Goal: Information Seeking & Learning: Get advice/opinions

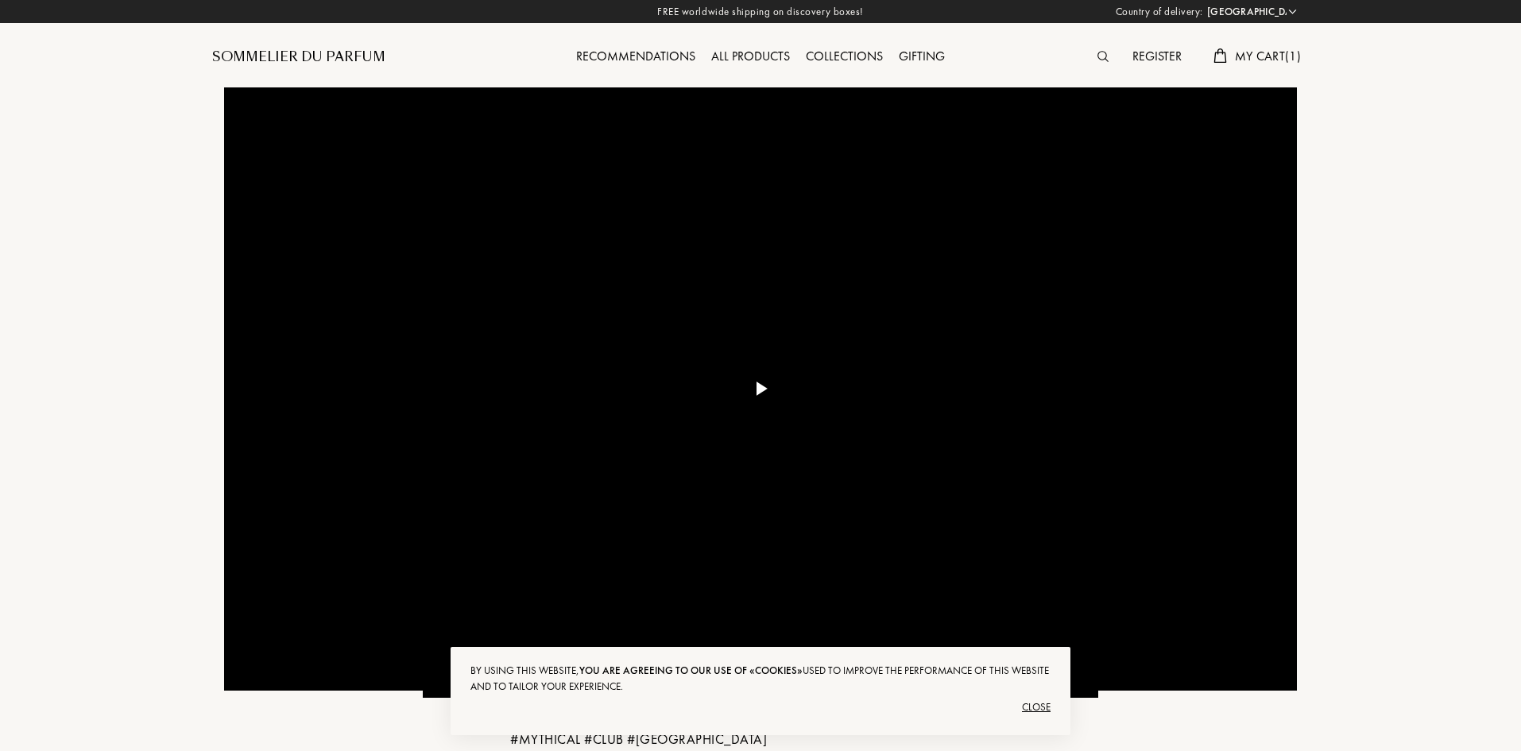
select select "IS"
click at [629, 61] on div "Recommendations" at bounding box center [635, 57] width 135 height 21
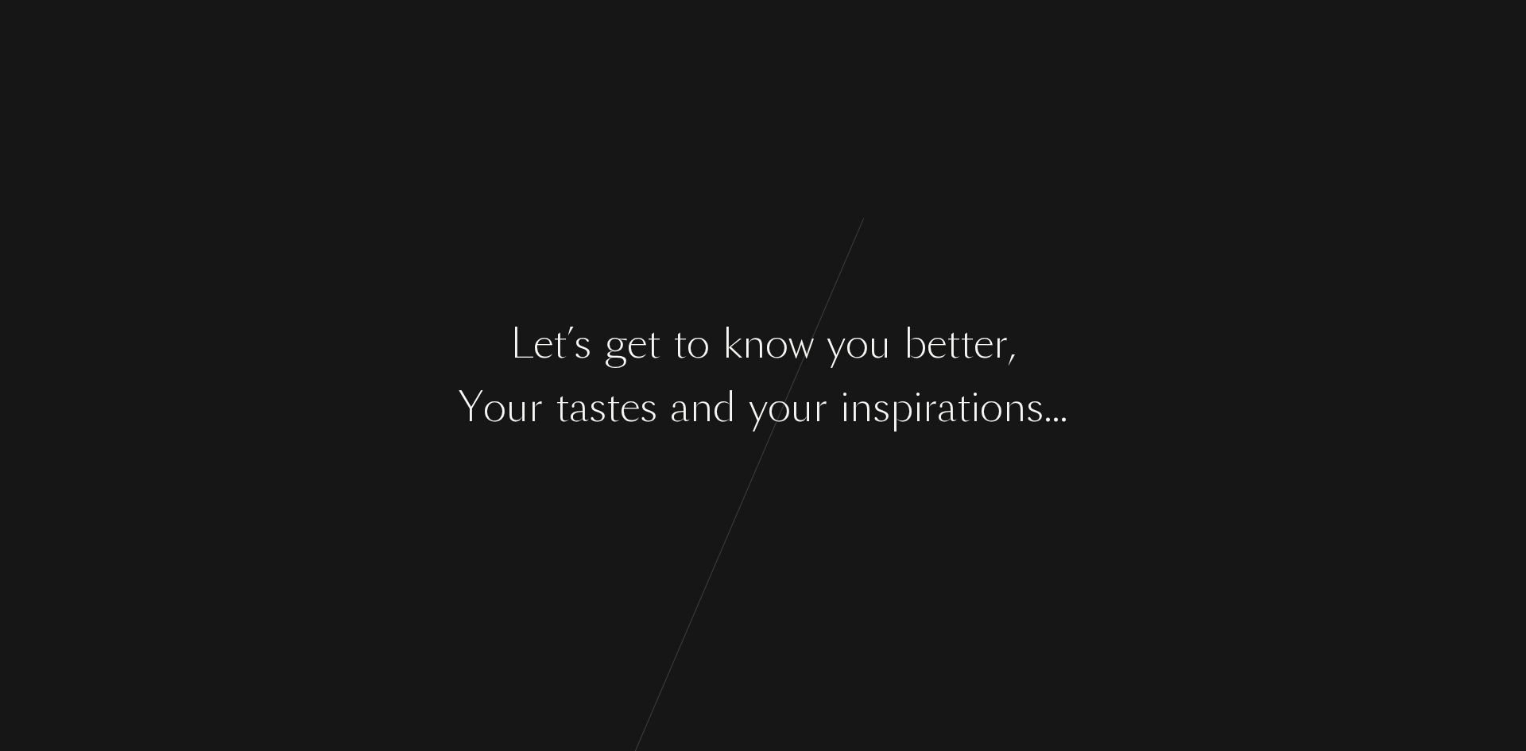
click at [761, 315] on div "n" at bounding box center [753, 344] width 23 height 60
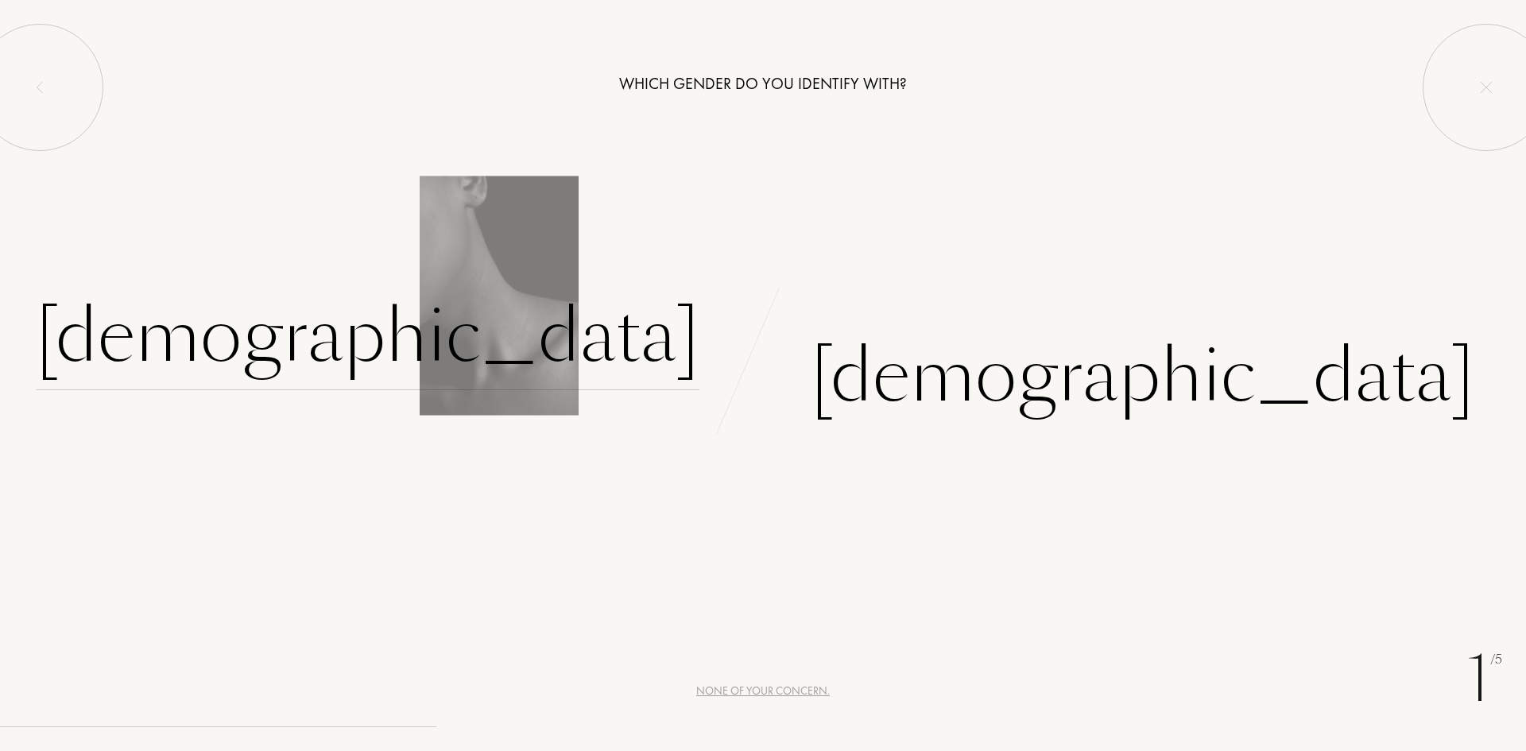
click at [595, 343] on div "Female" at bounding box center [368, 336] width 664 height 107
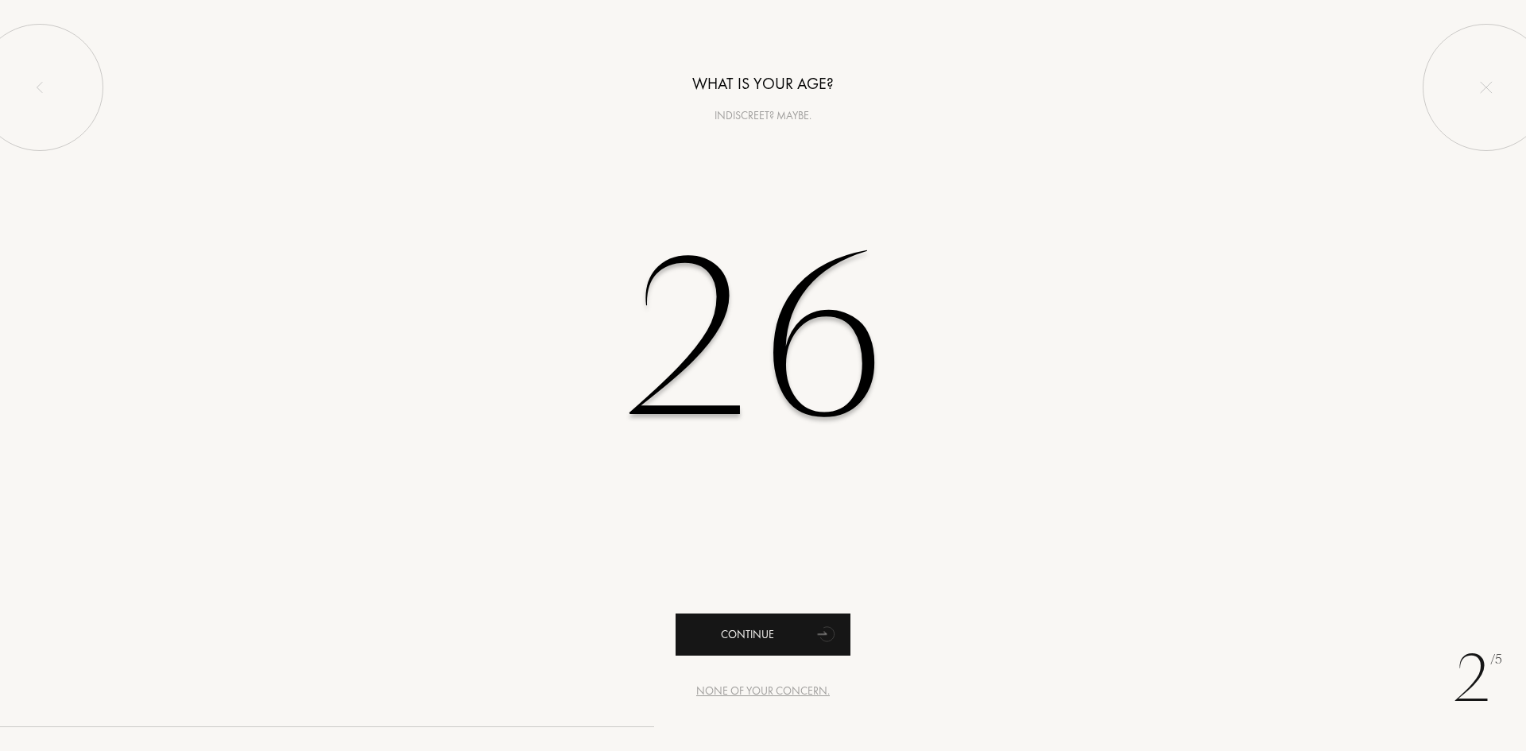
type input "26"
click at [806, 634] on div "Continue" at bounding box center [762, 635] width 175 height 42
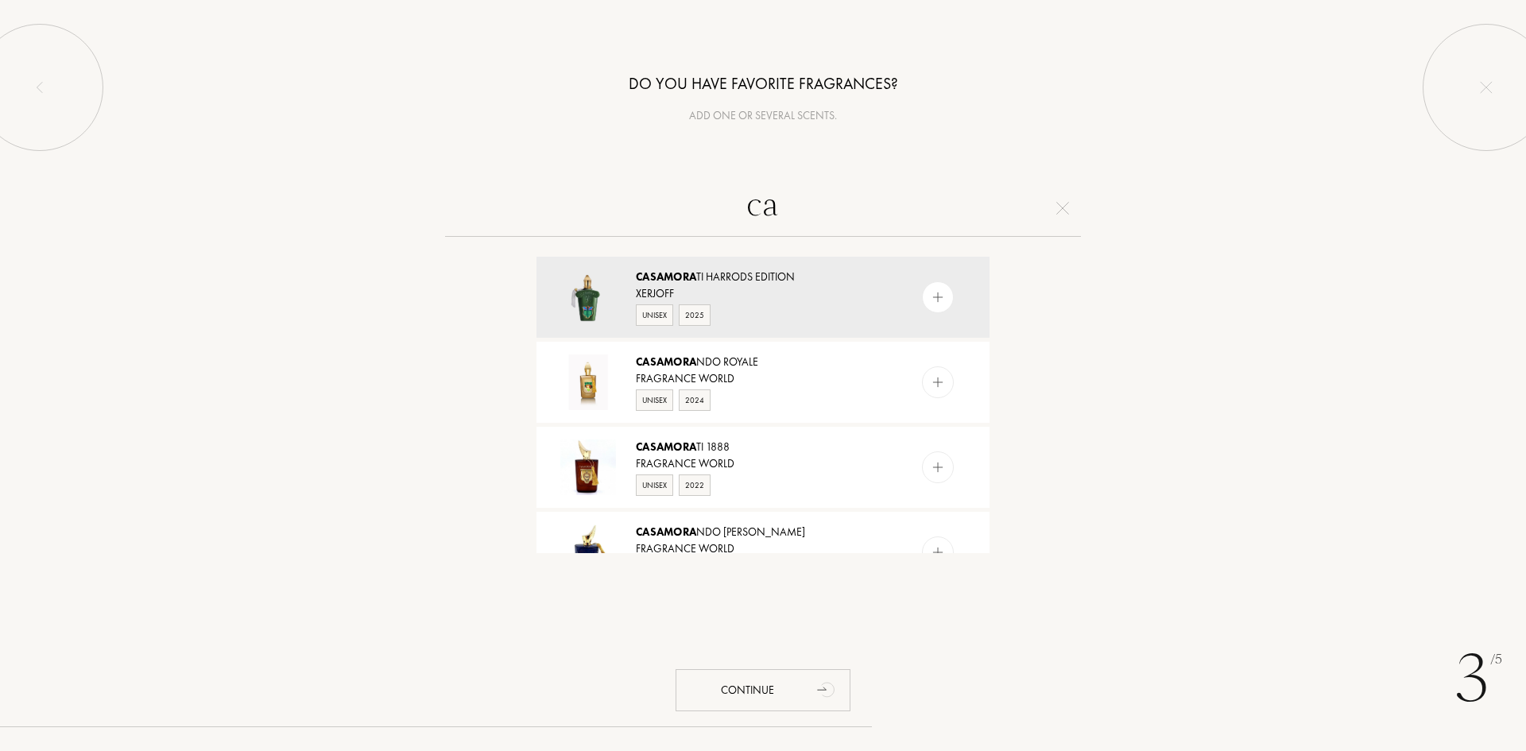
type input "c"
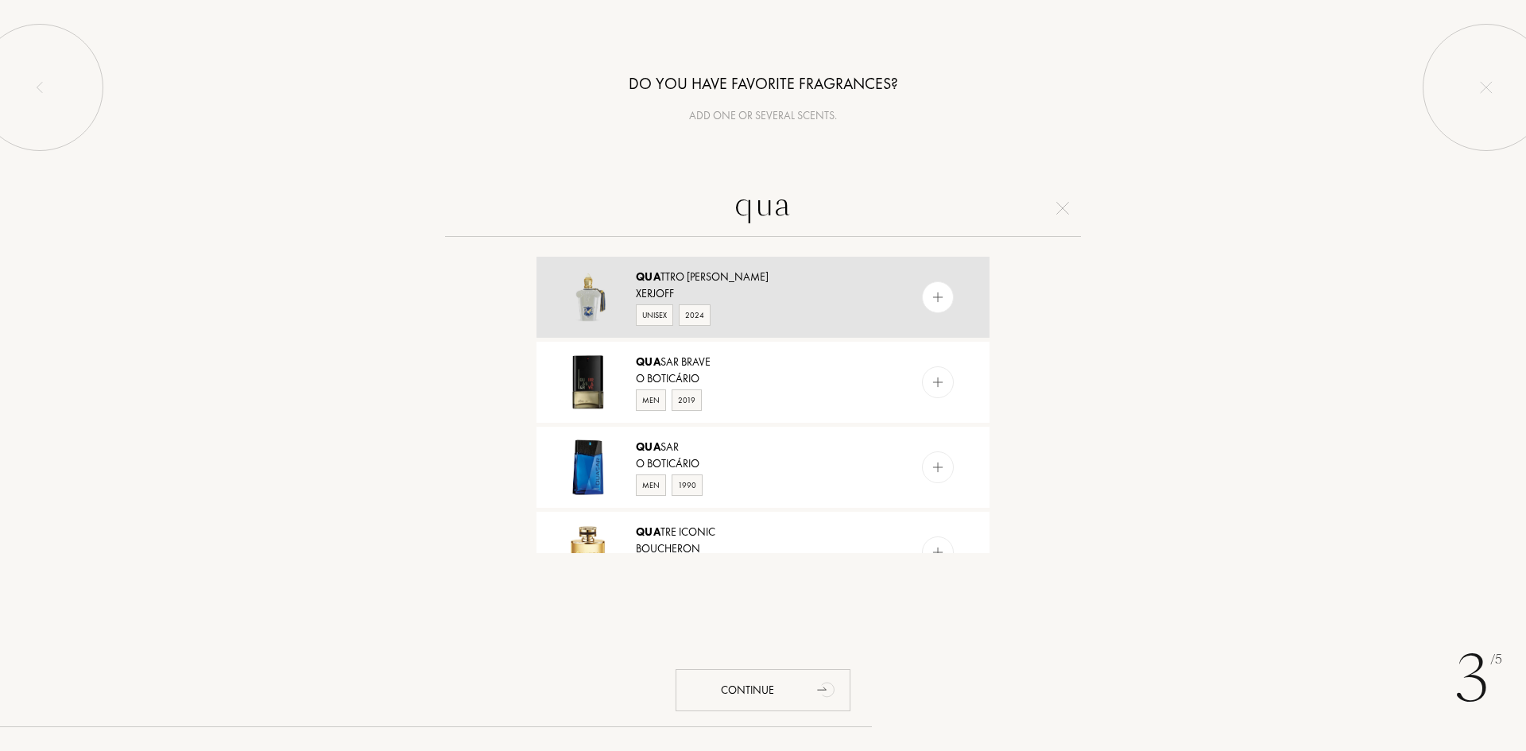
type input "qua"
click at [768, 310] on div "Unisex 2024" at bounding box center [762, 314] width 253 height 24
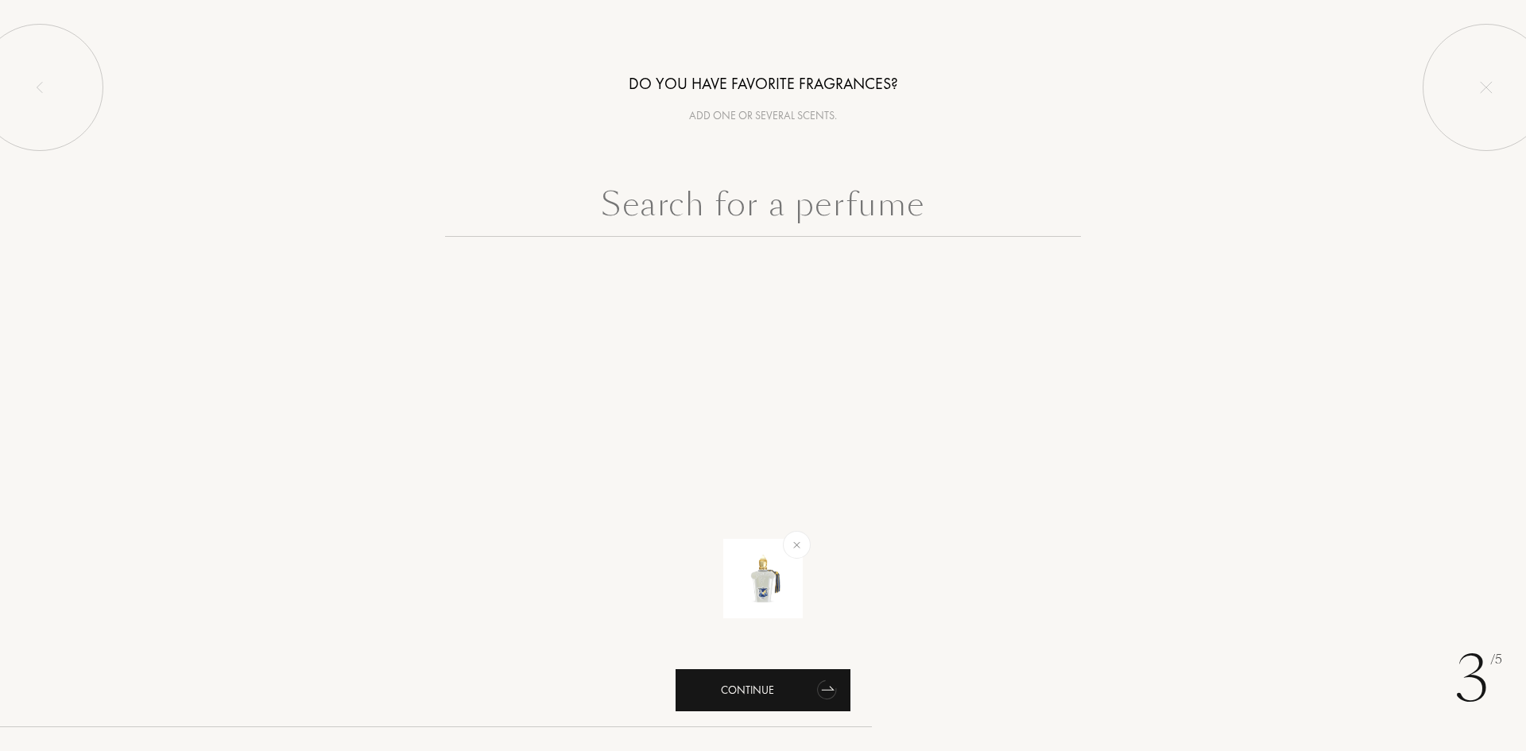
click at [820, 697] on icon "animation" at bounding box center [826, 691] width 25 height 25
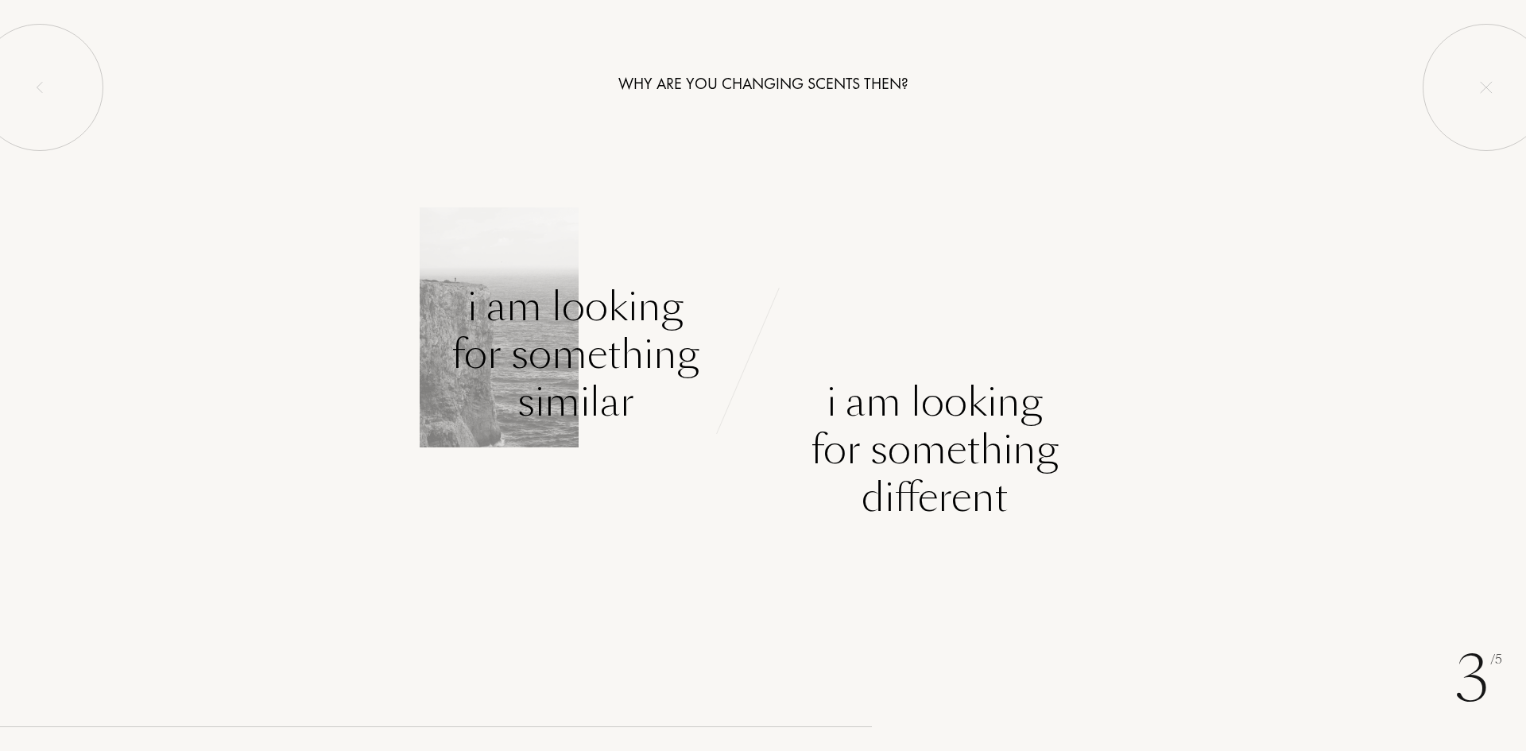
click at [638, 367] on div "I am looking for something similar" at bounding box center [575, 354] width 248 height 143
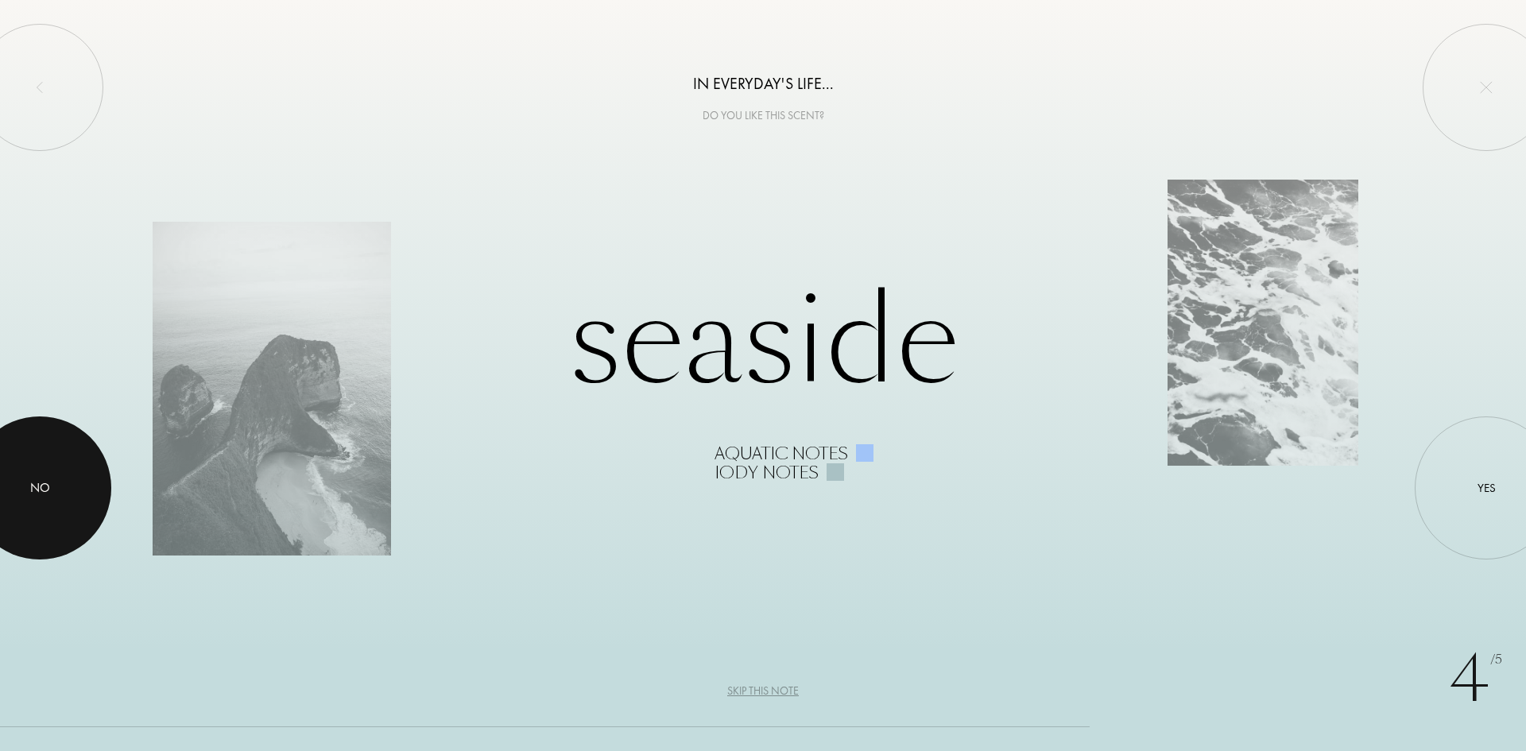
click at [33, 456] on div at bounding box center [39, 487] width 143 height 143
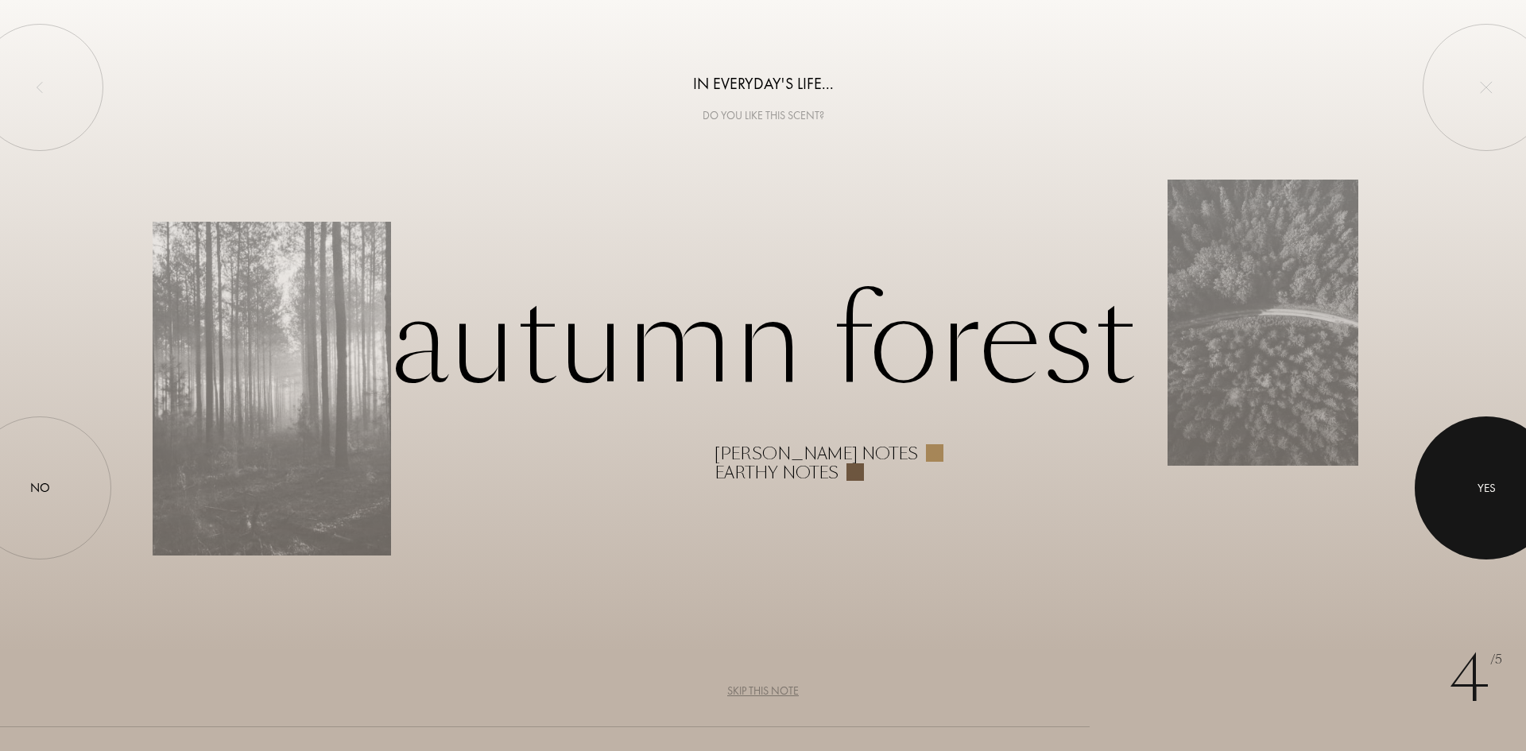
click at [1456, 486] on div at bounding box center [1486, 487] width 143 height 143
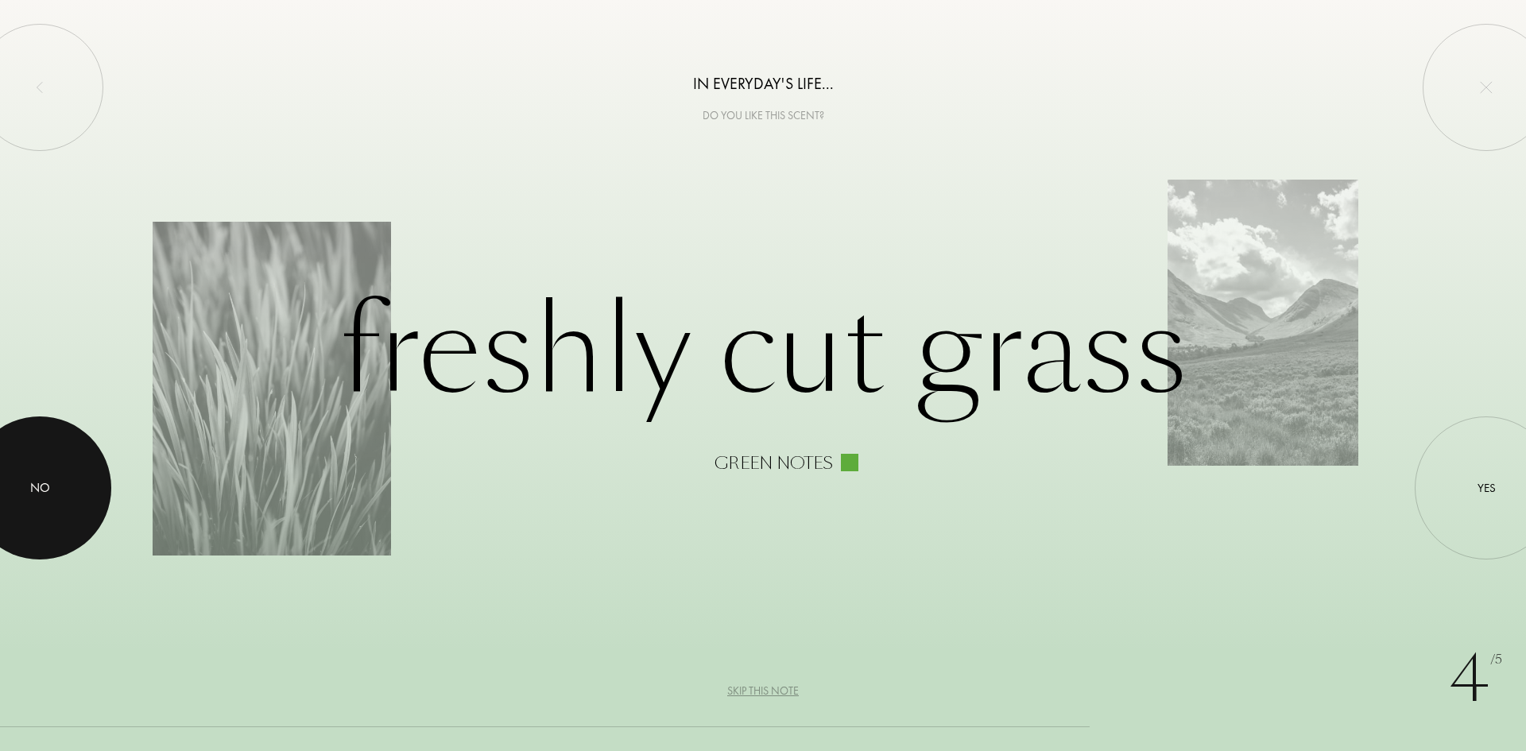
click at [59, 456] on div at bounding box center [39, 487] width 143 height 143
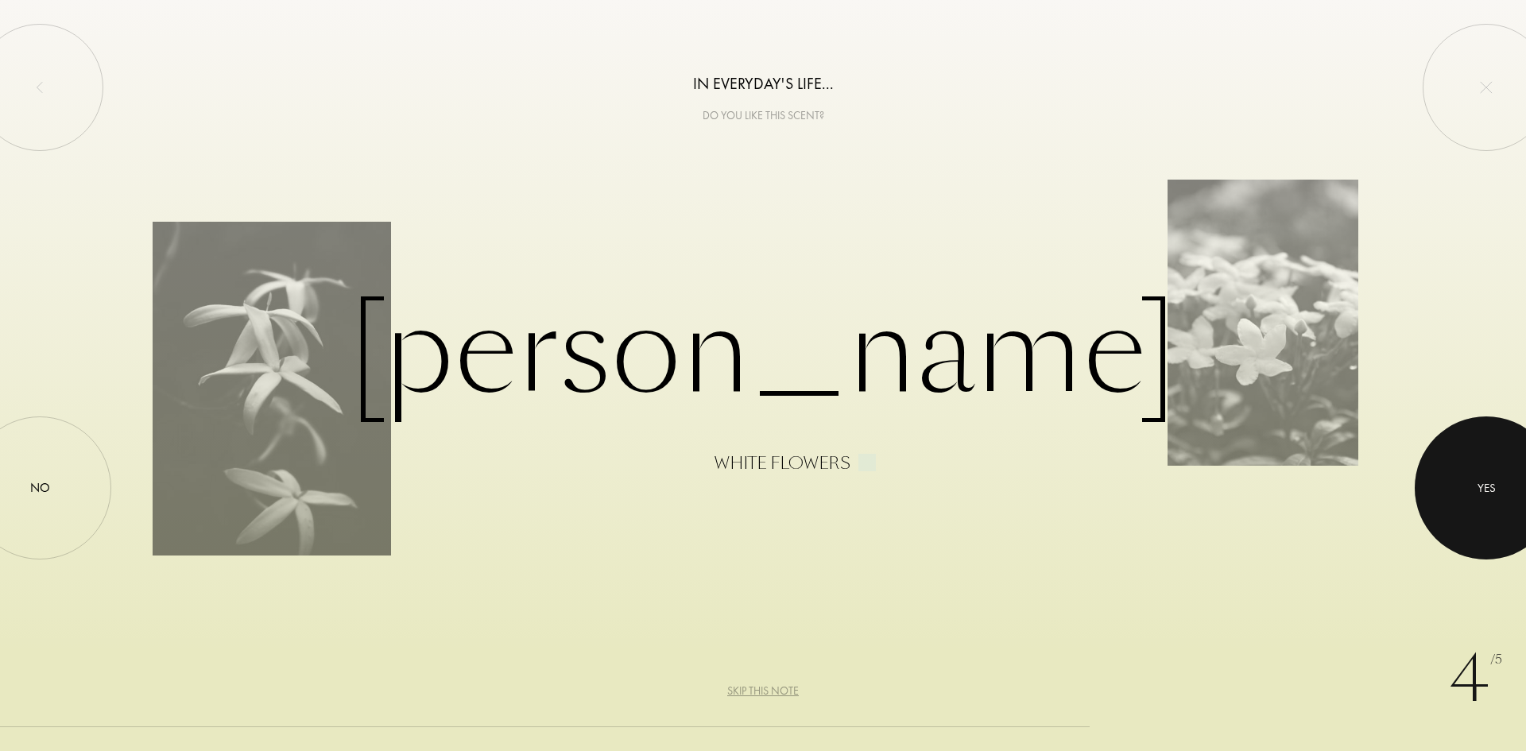
click at [1478, 469] on div at bounding box center [1486, 487] width 143 height 143
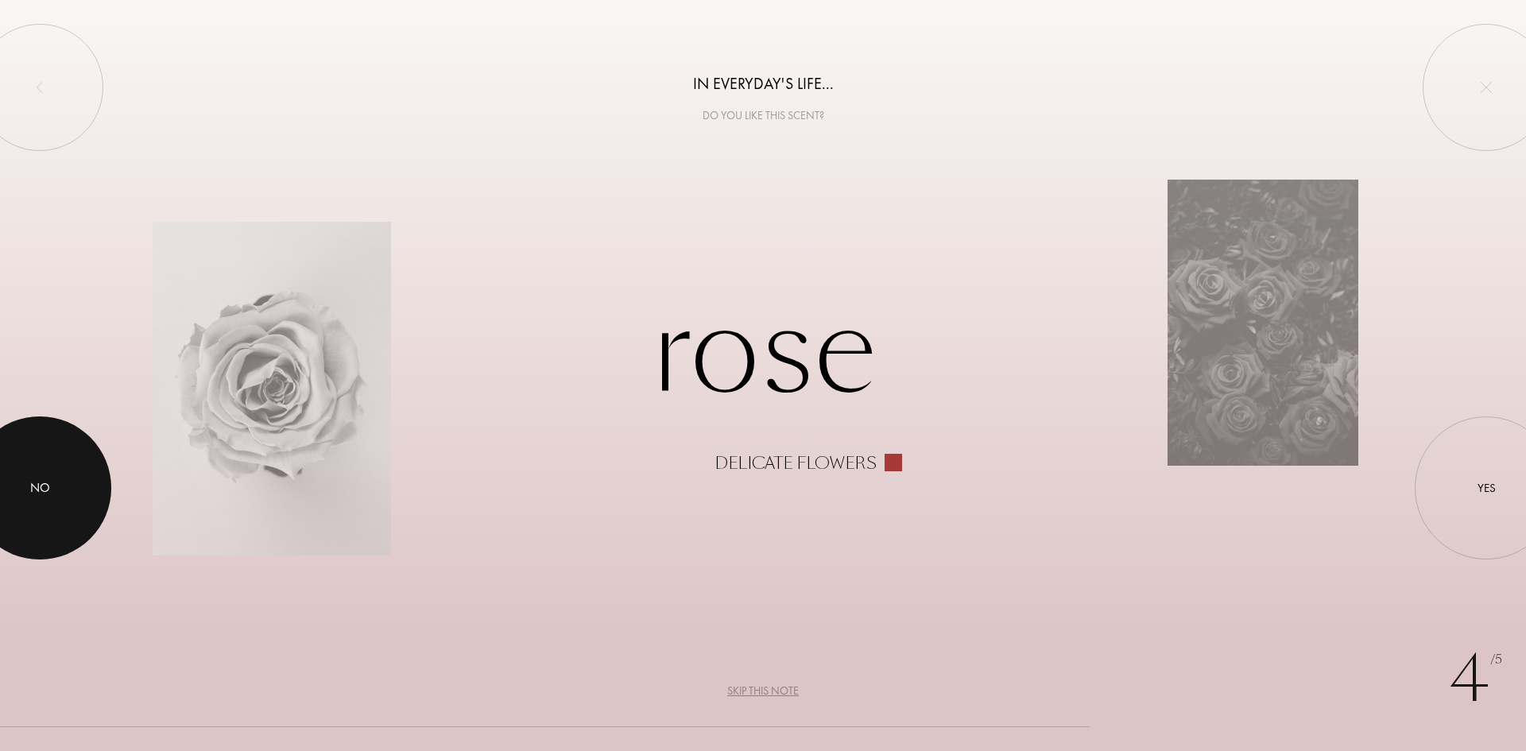
click at [72, 455] on div "No" at bounding box center [39, 487] width 143 height 143
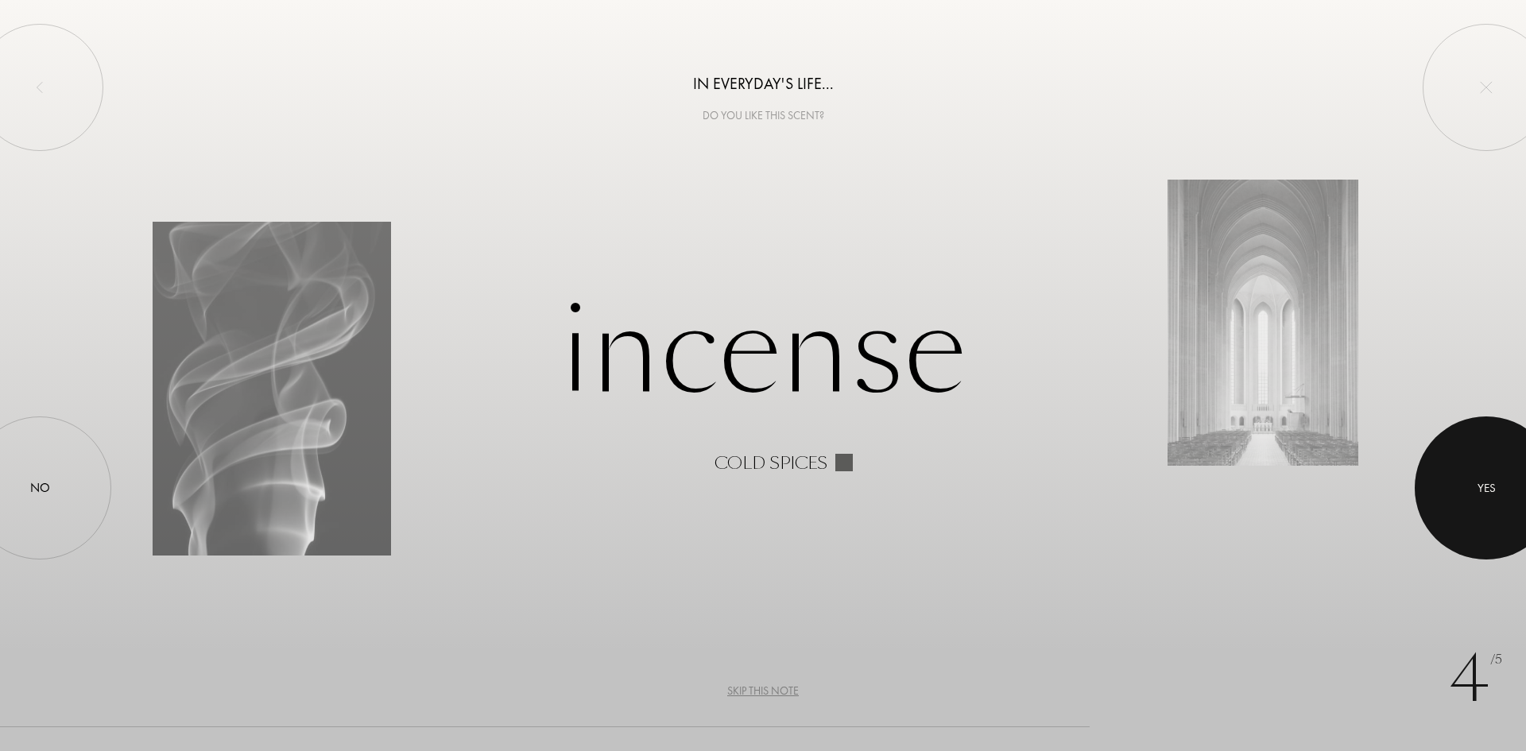
click at [1479, 487] on div "Yes" at bounding box center [1486, 488] width 18 height 18
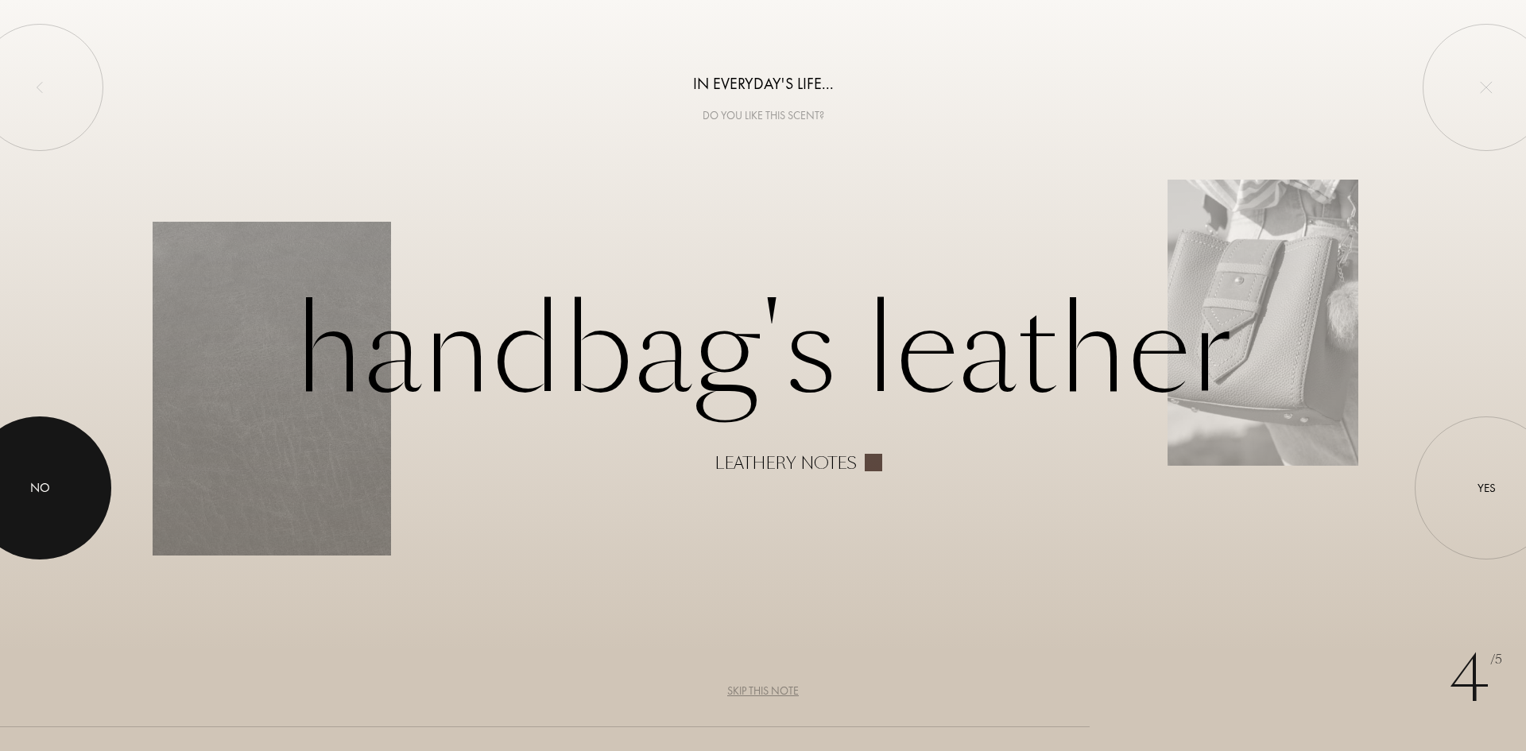
click at [61, 469] on div at bounding box center [39, 487] width 143 height 143
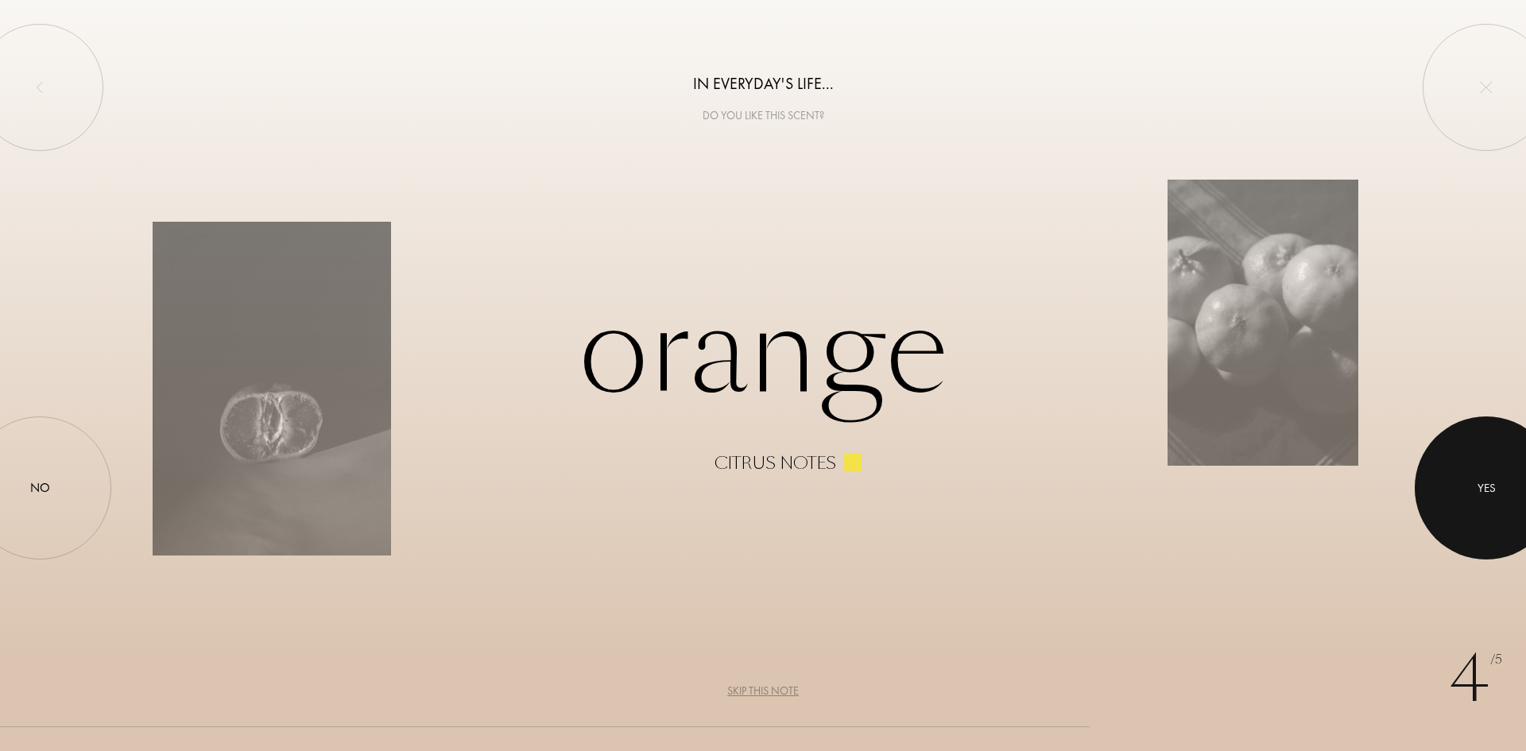
click at [1517, 478] on div at bounding box center [1486, 487] width 143 height 143
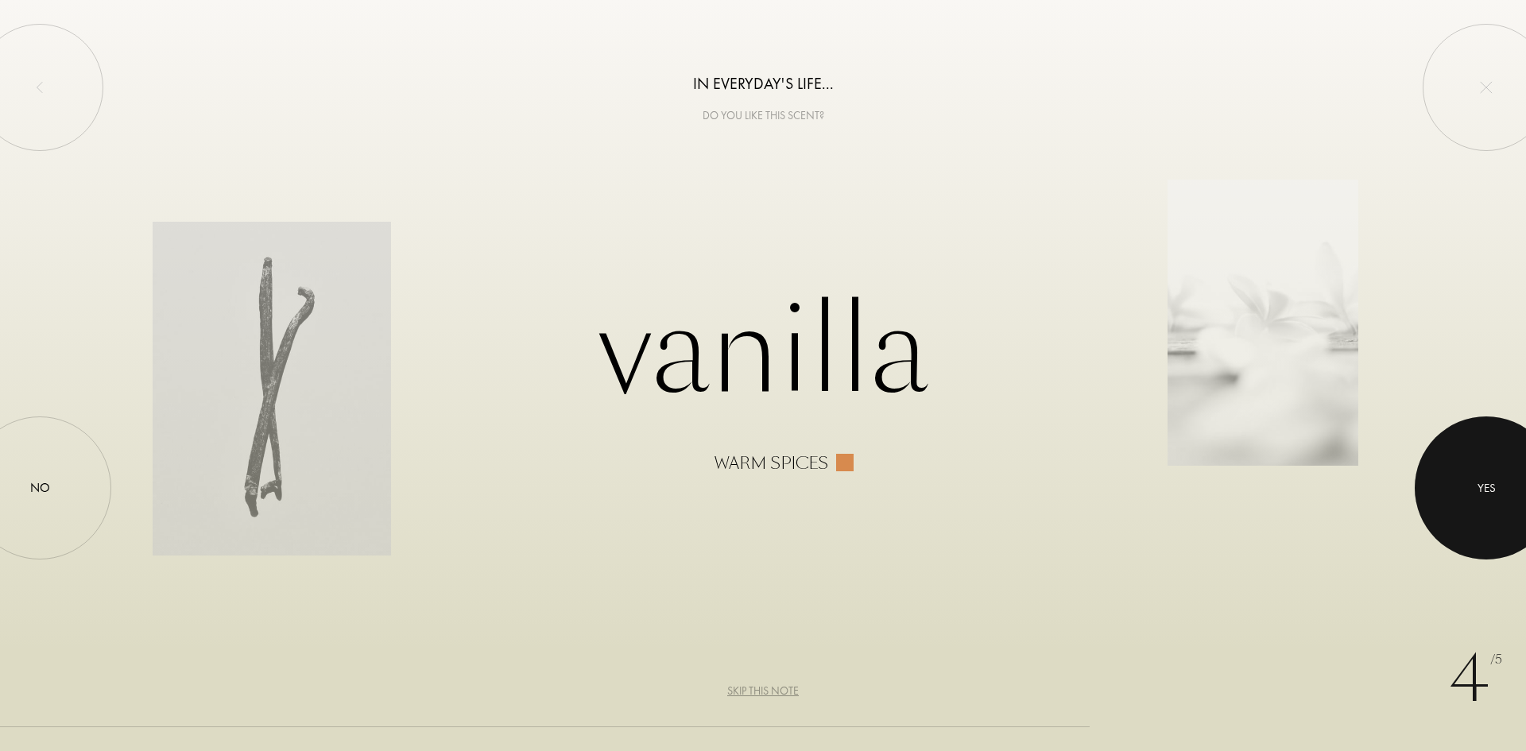
click at [1475, 506] on div at bounding box center [1486, 487] width 143 height 143
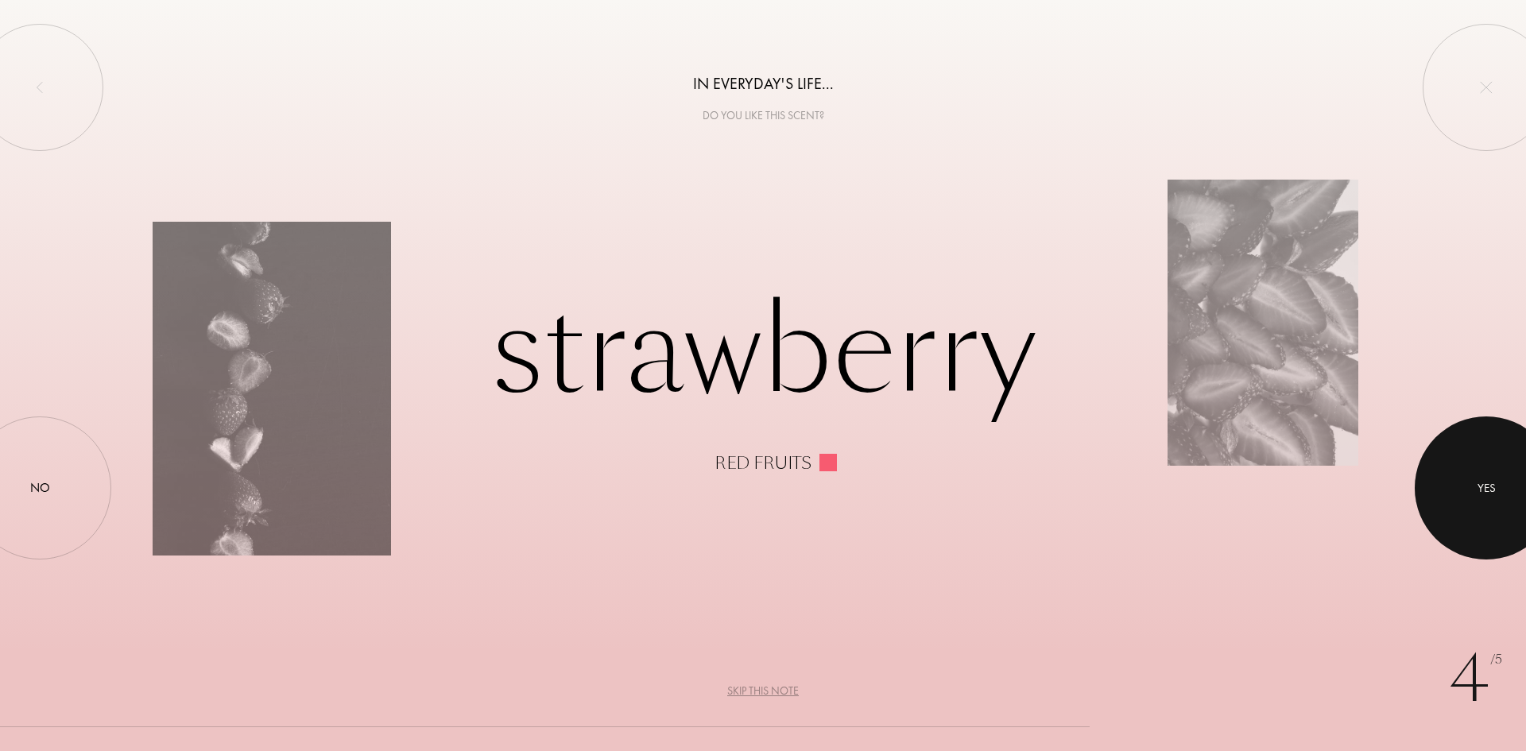
click at [1475, 506] on div at bounding box center [1486, 487] width 143 height 143
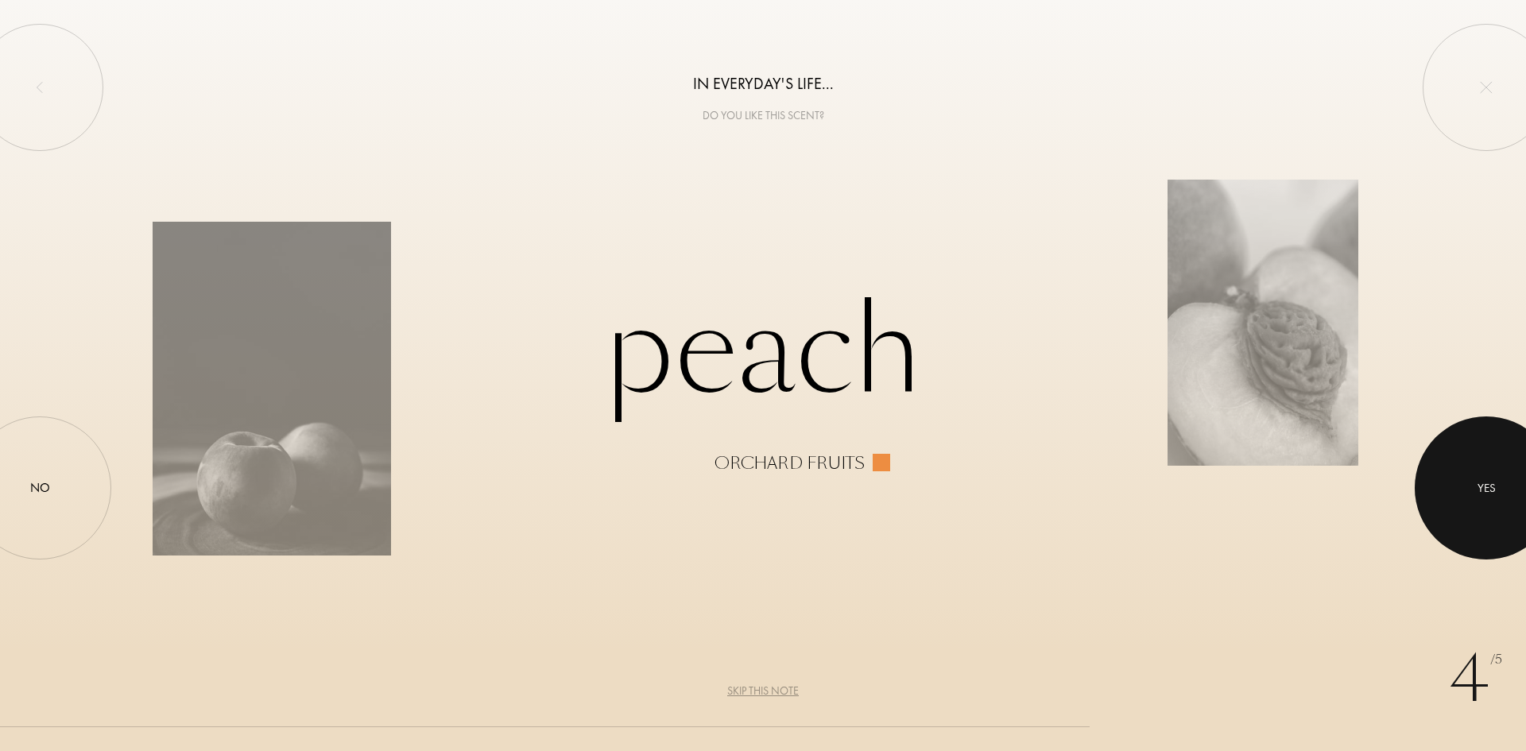
click at [1475, 506] on div at bounding box center [1486, 487] width 143 height 143
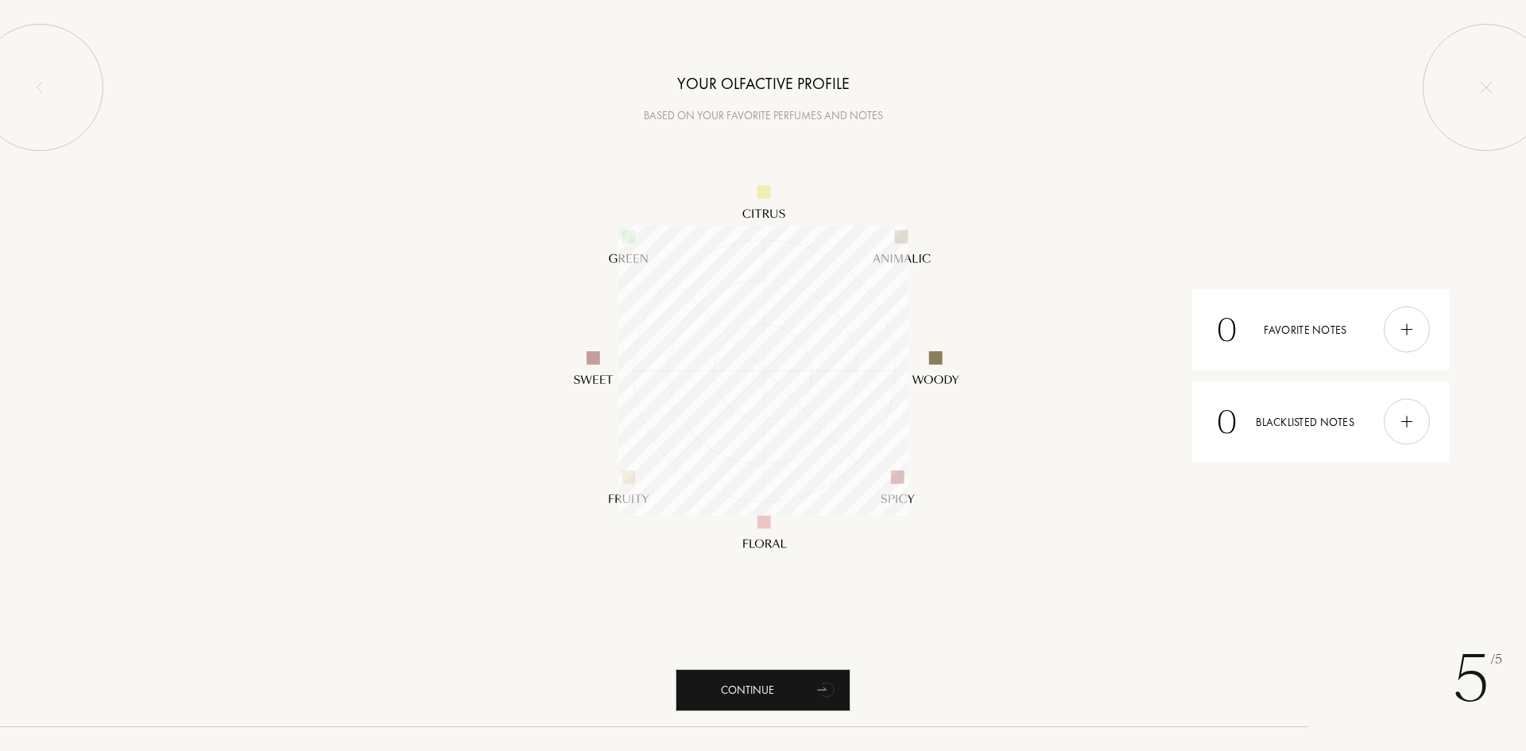
scroll to position [290, 290]
click at [799, 700] on div "Continue" at bounding box center [762, 690] width 175 height 42
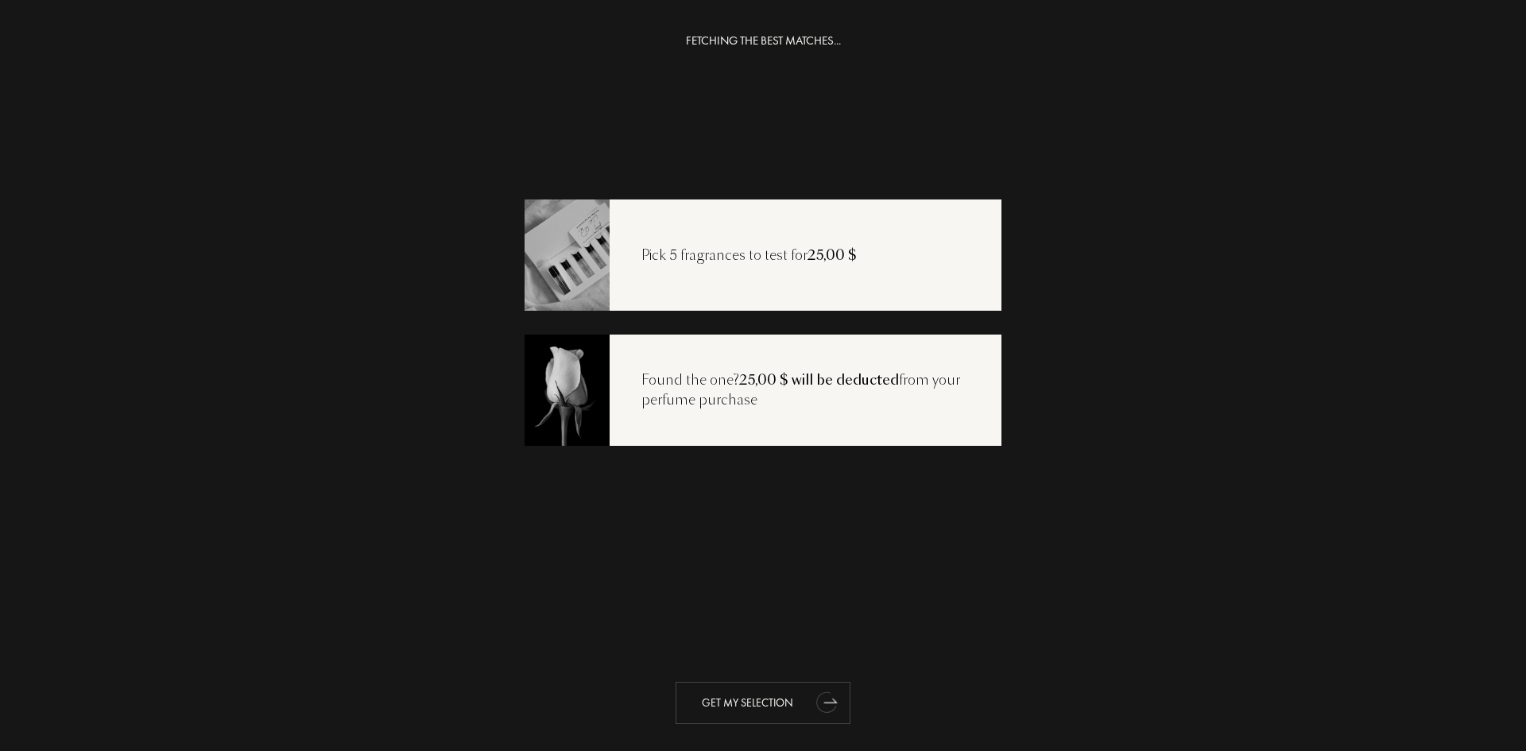
click at [751, 702] on div "Get my selection" at bounding box center [762, 703] width 175 height 42
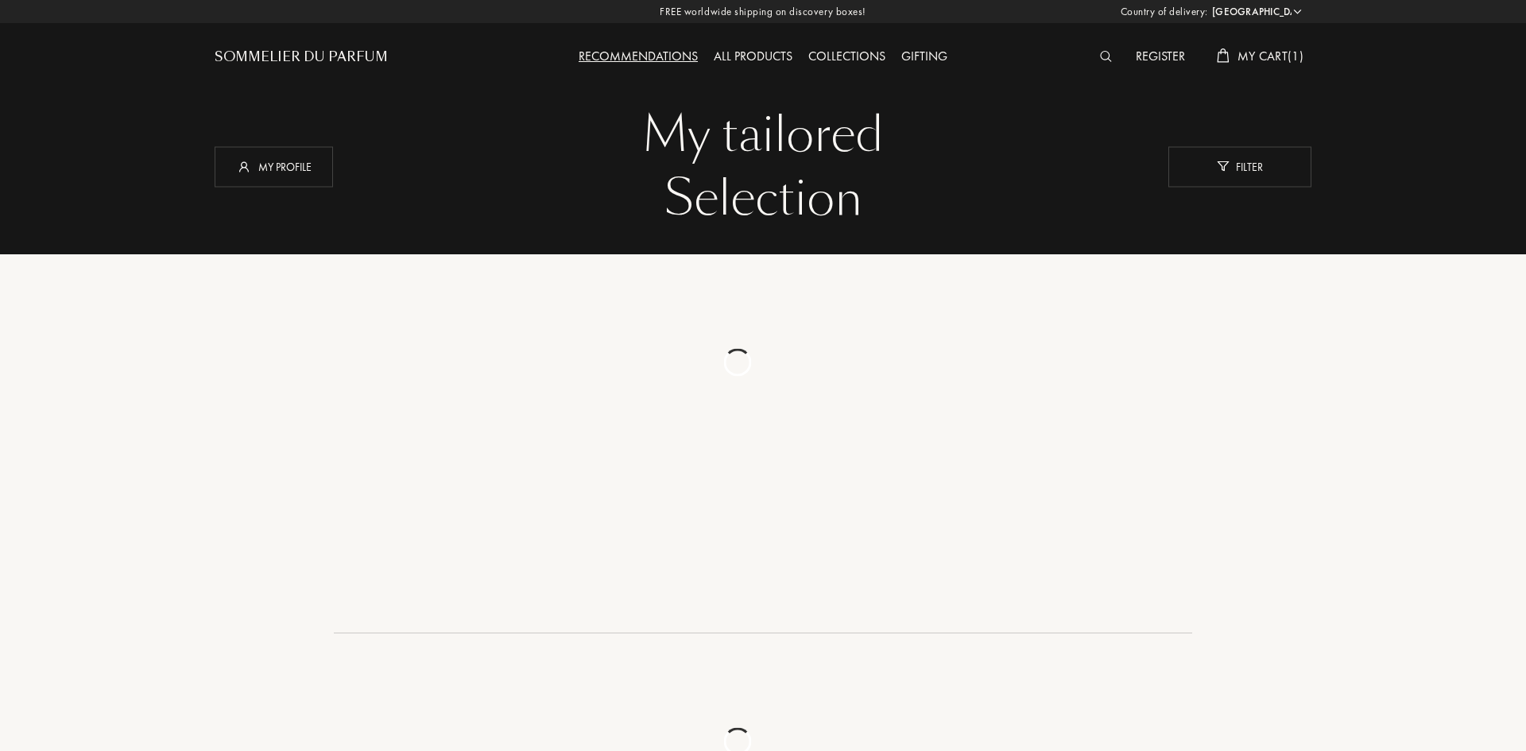
select select "IS"
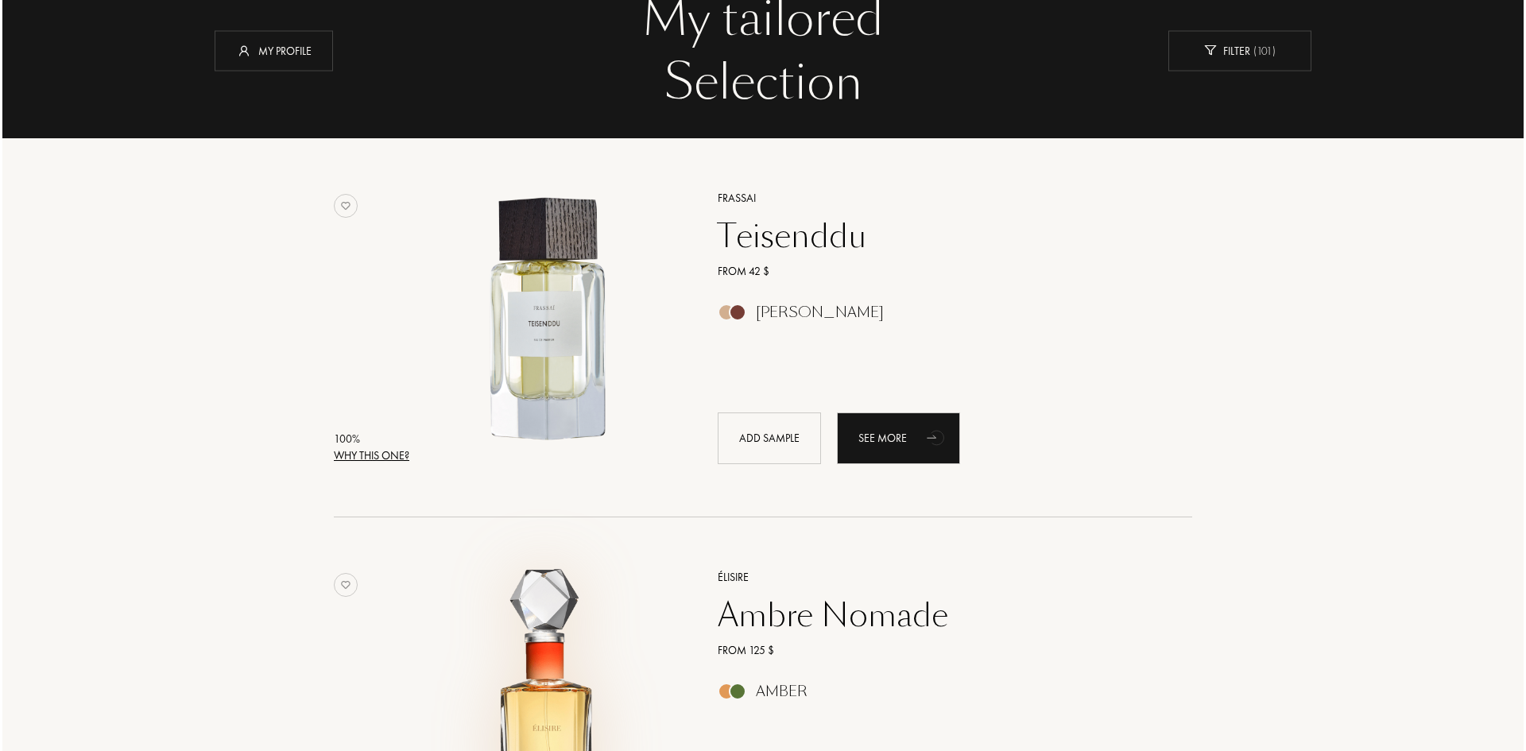
scroll to position [79, 0]
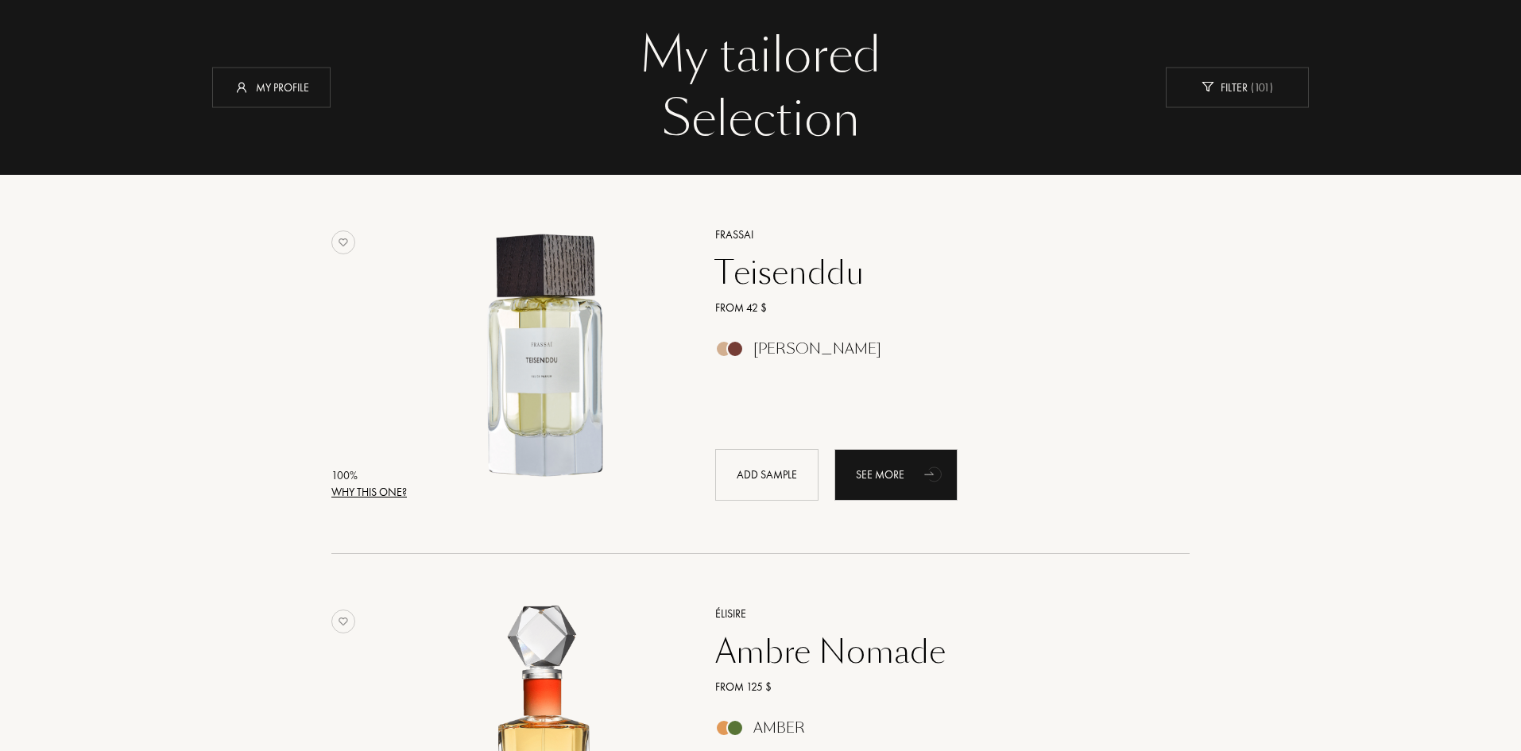
click at [377, 489] on div "Why this one?" at bounding box center [368, 492] width 75 height 17
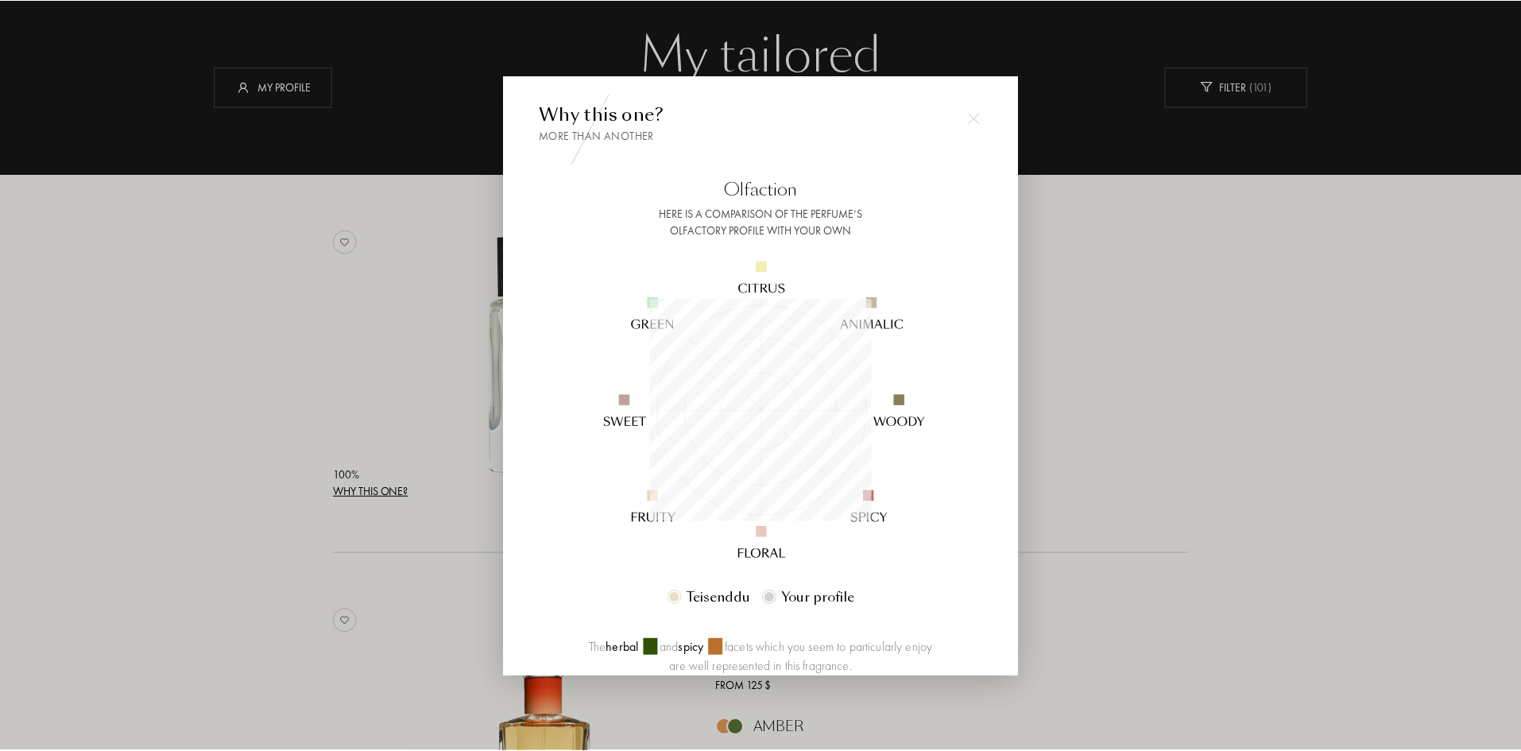
scroll to position [223, 223]
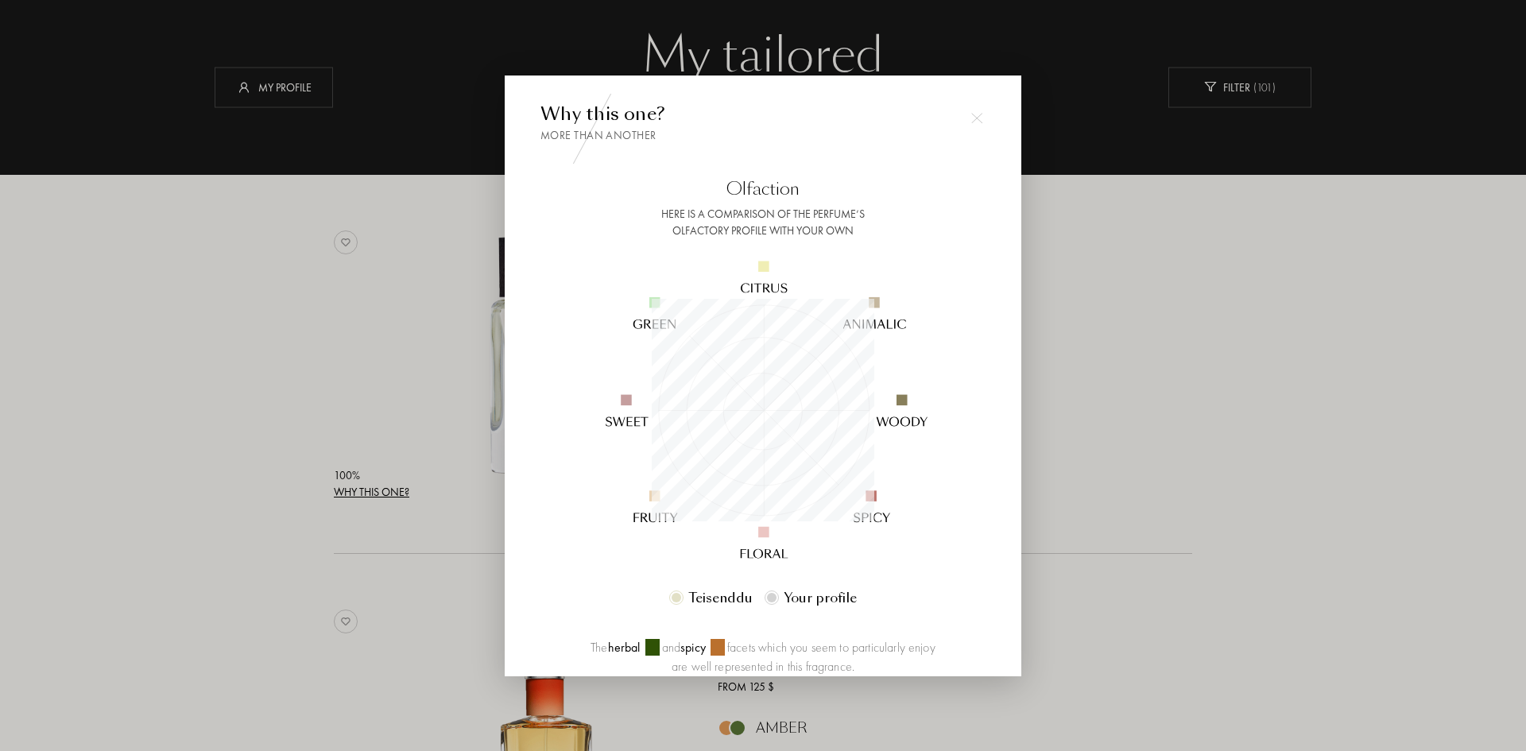
click at [974, 119] on img at bounding box center [976, 118] width 11 height 11
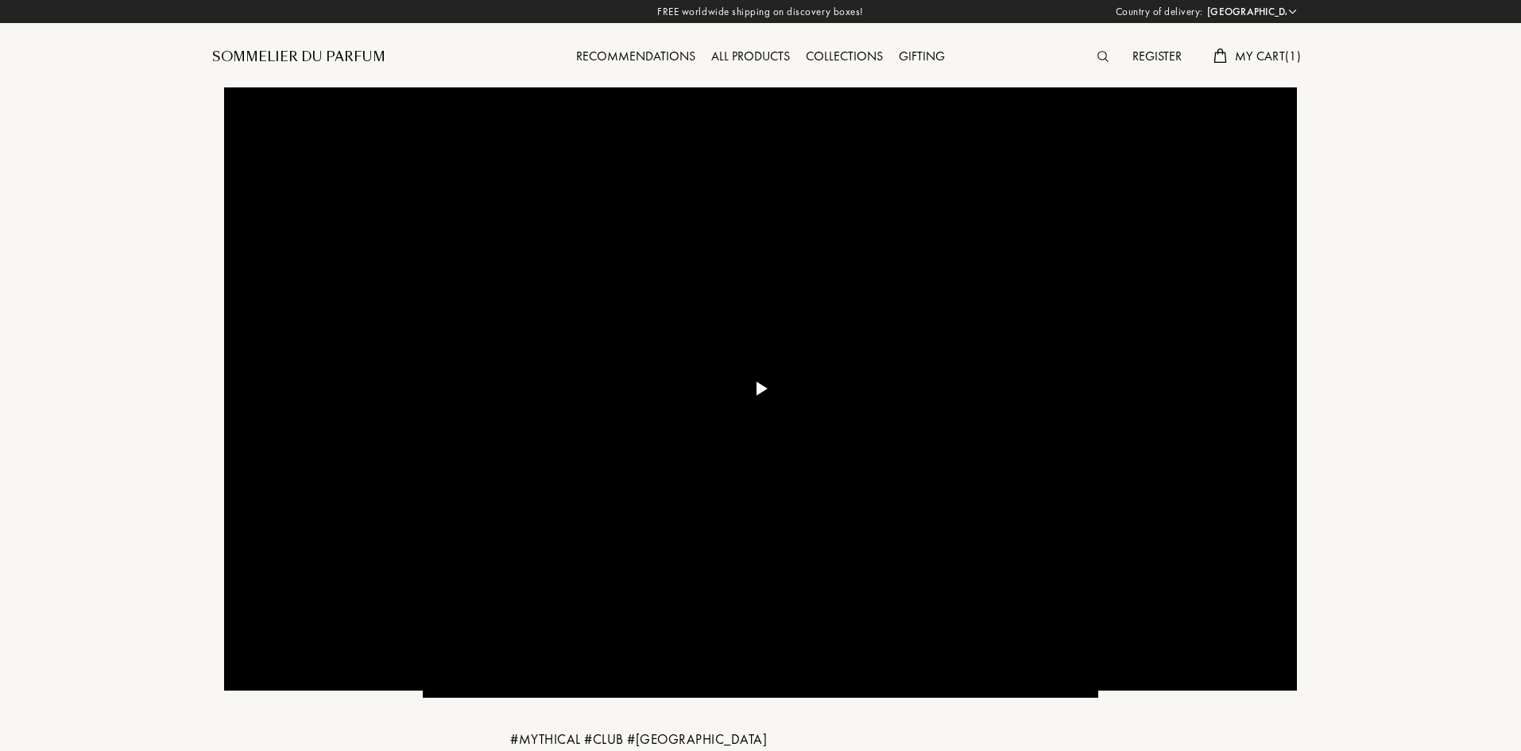
select select "IS"
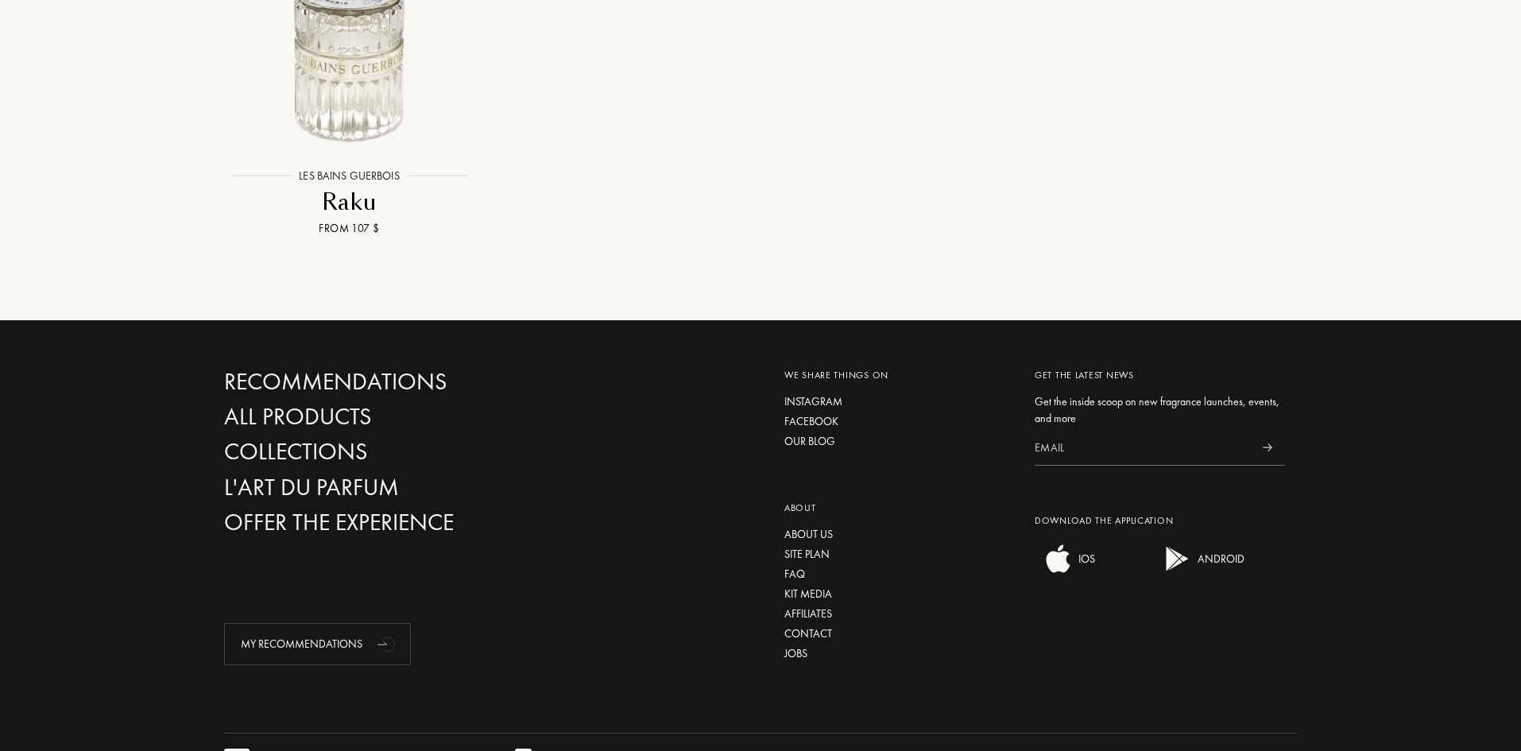
scroll to position [2728, 0]
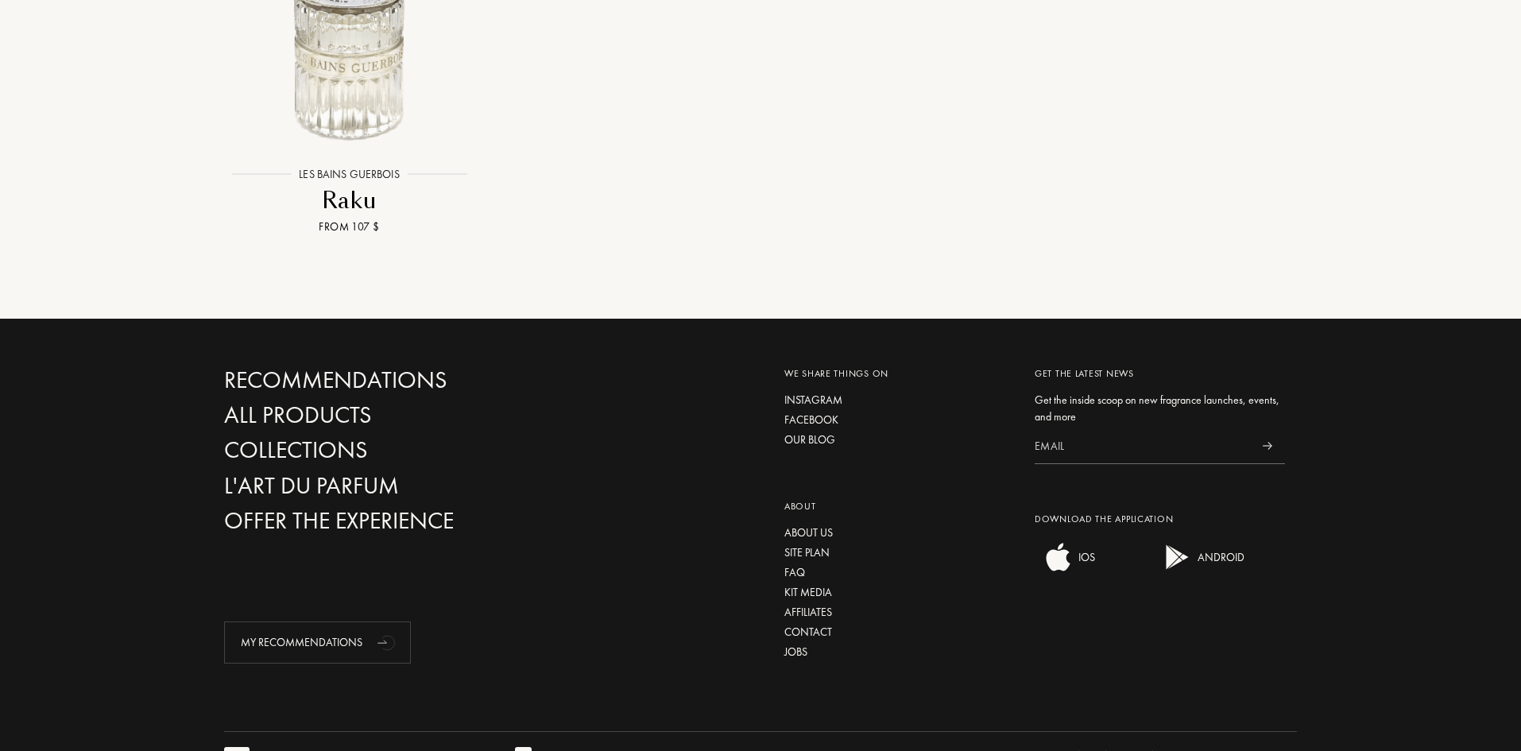
click at [1126, 747] on div "Shipping and Returns" at bounding box center [1108, 755] width 115 height 17
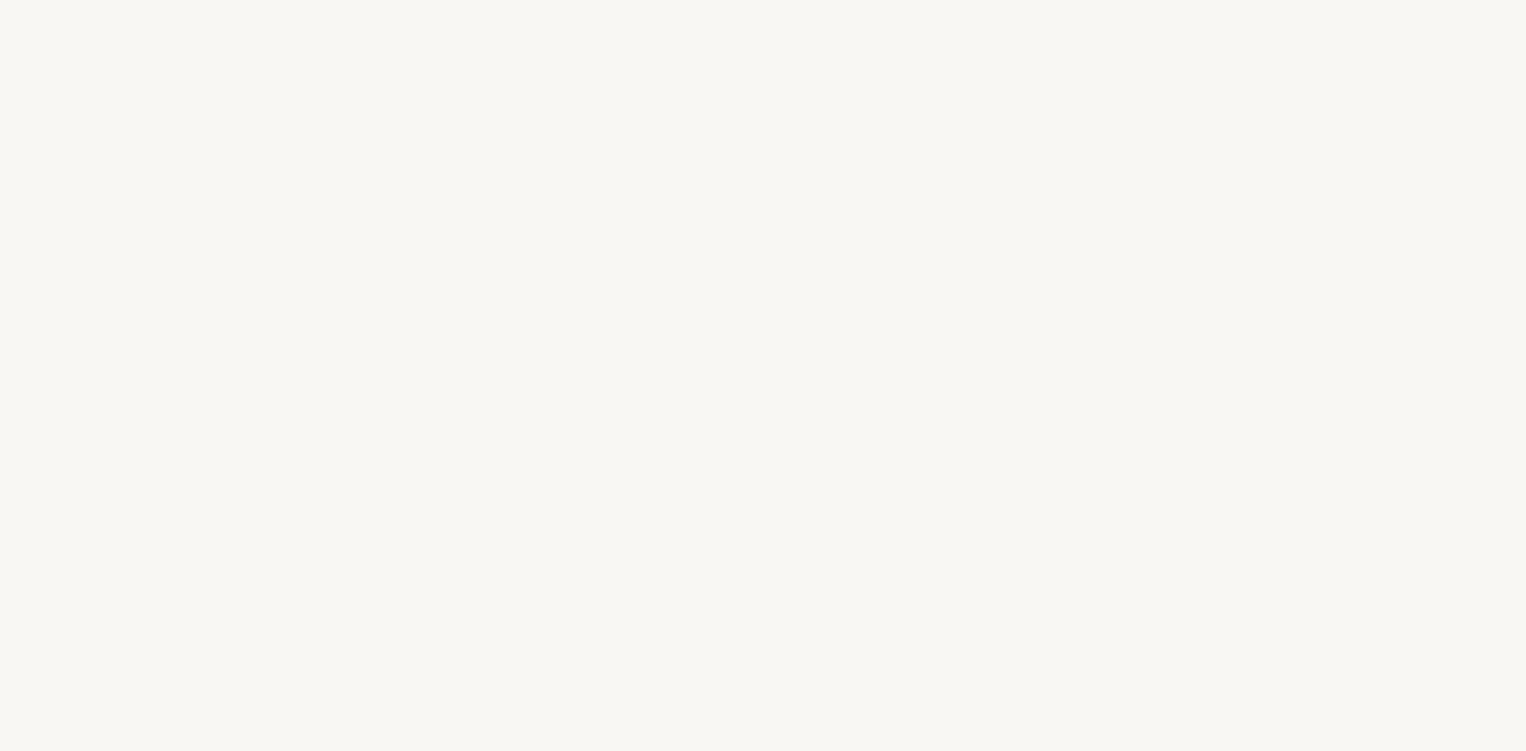
select select "IS"
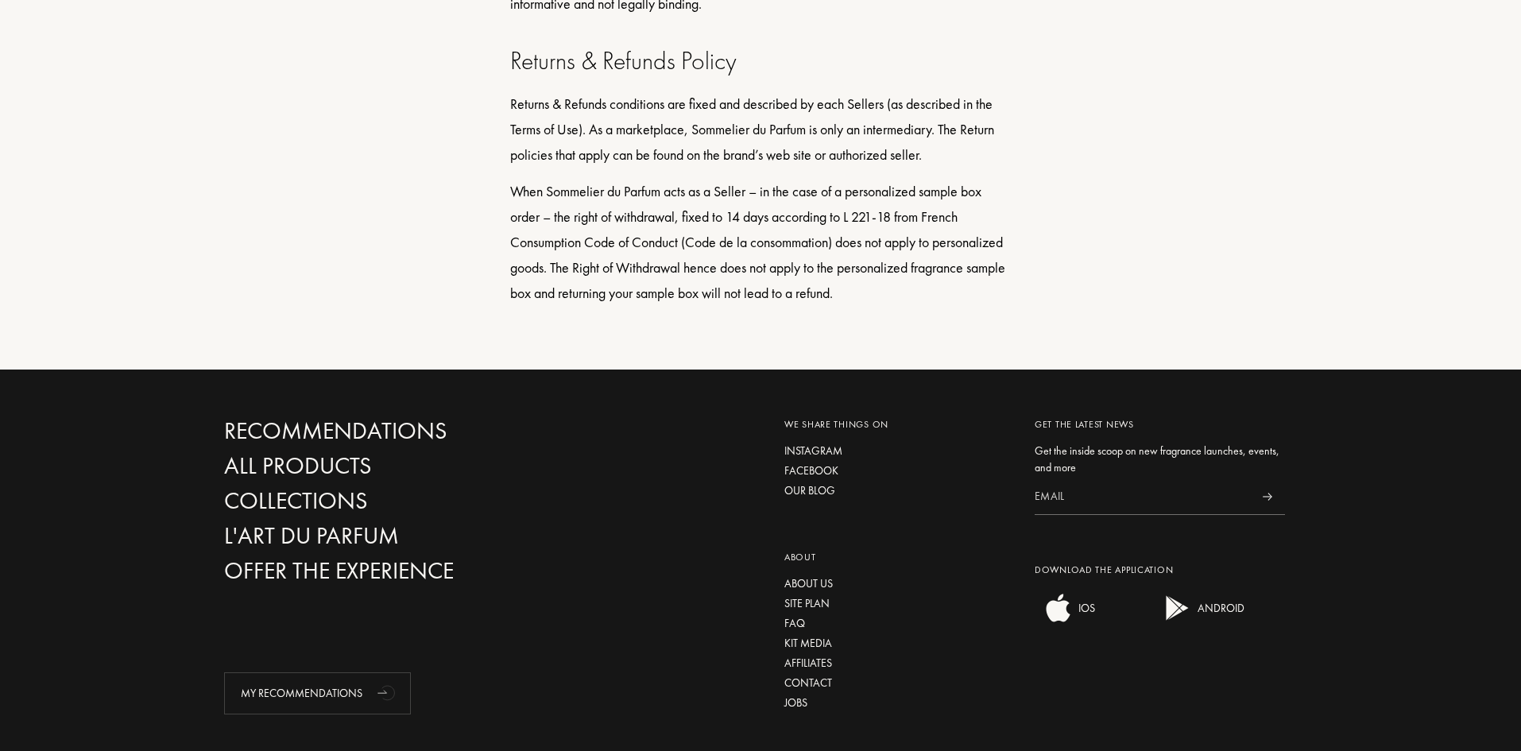
scroll to position [1217, 0]
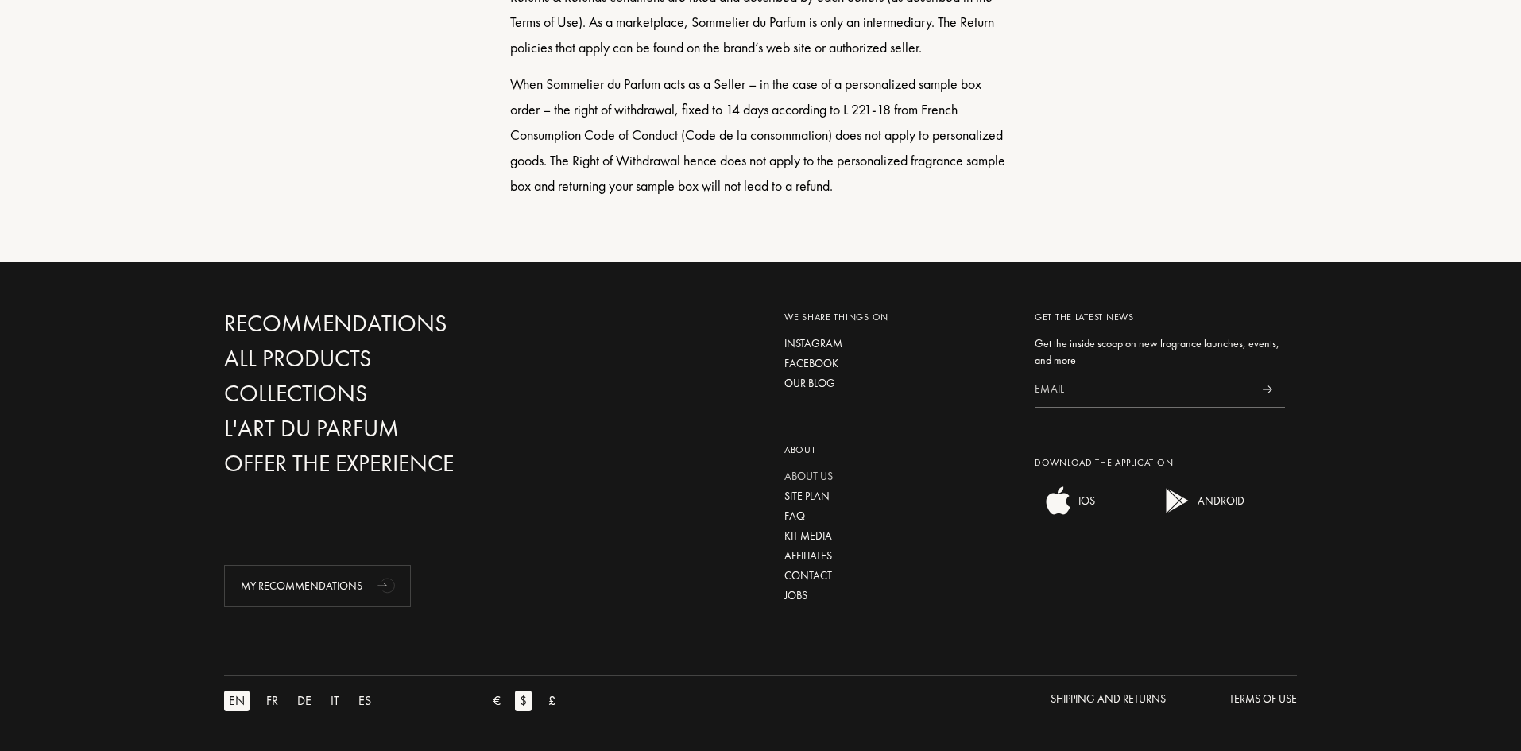
click at [812, 475] on div "About us" at bounding box center [897, 476] width 226 height 17
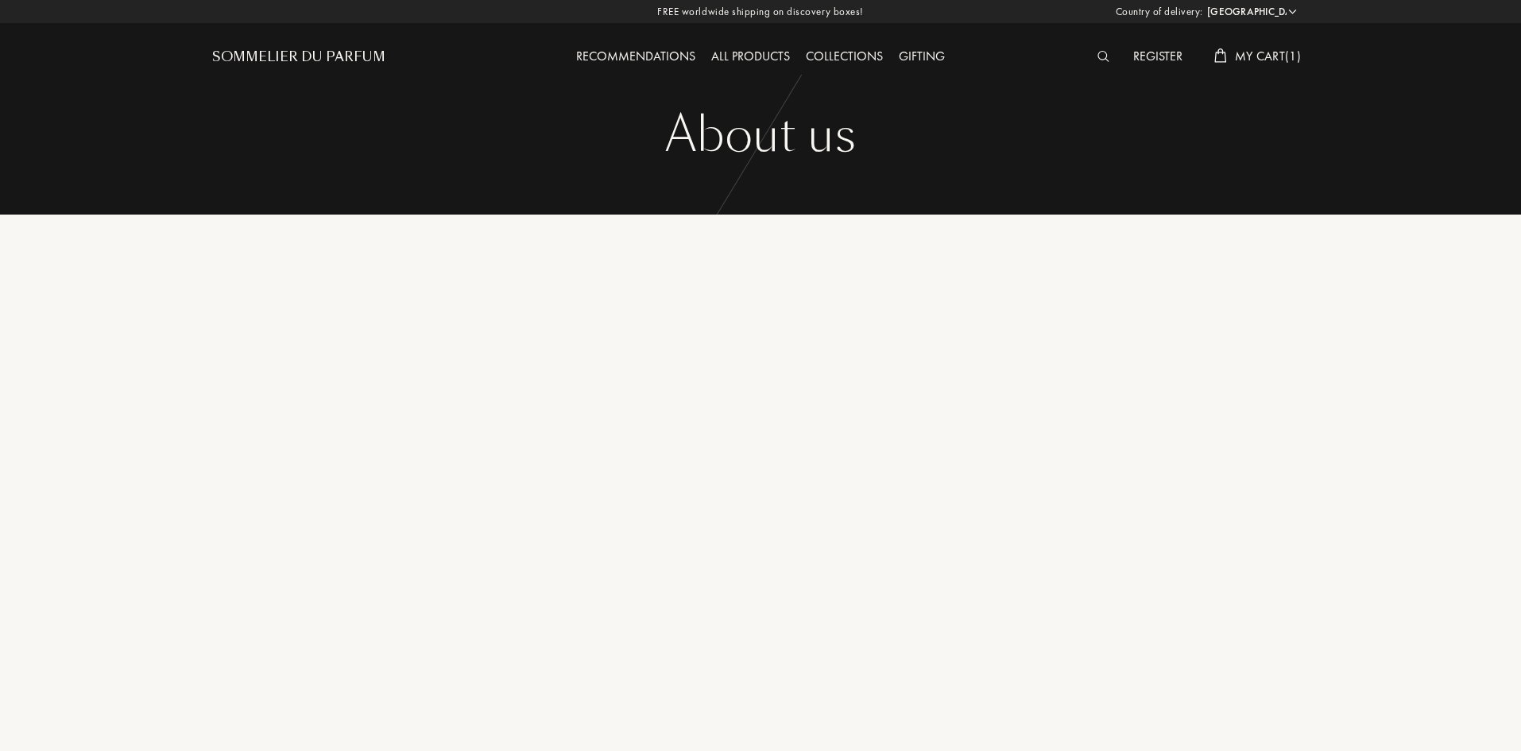
select select "IS"
